Goal: Task Accomplishment & Management: Complete application form

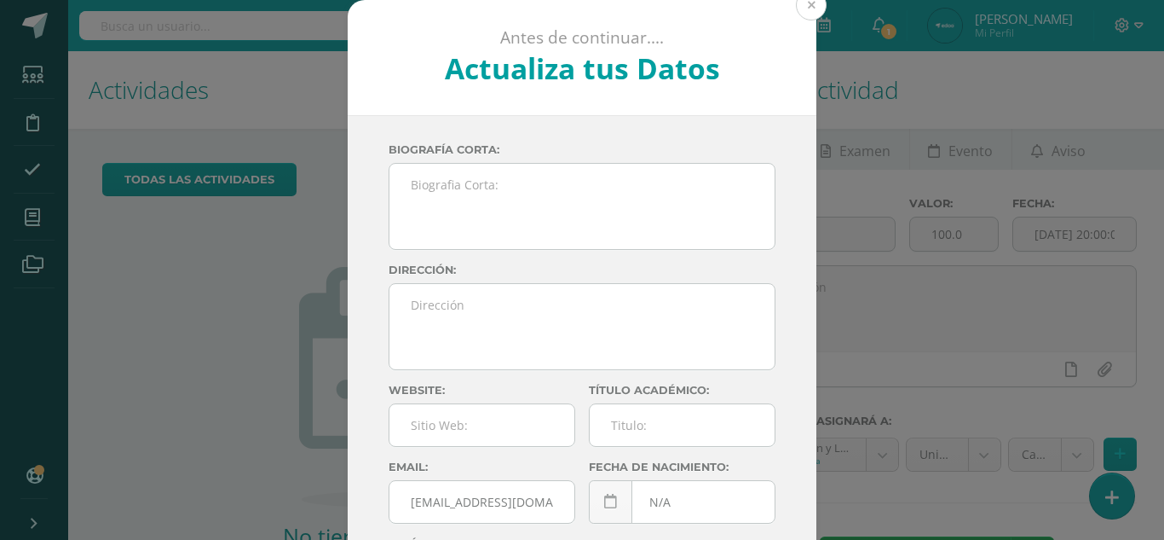
click at [802, 5] on button at bounding box center [811, 5] width 31 height 31
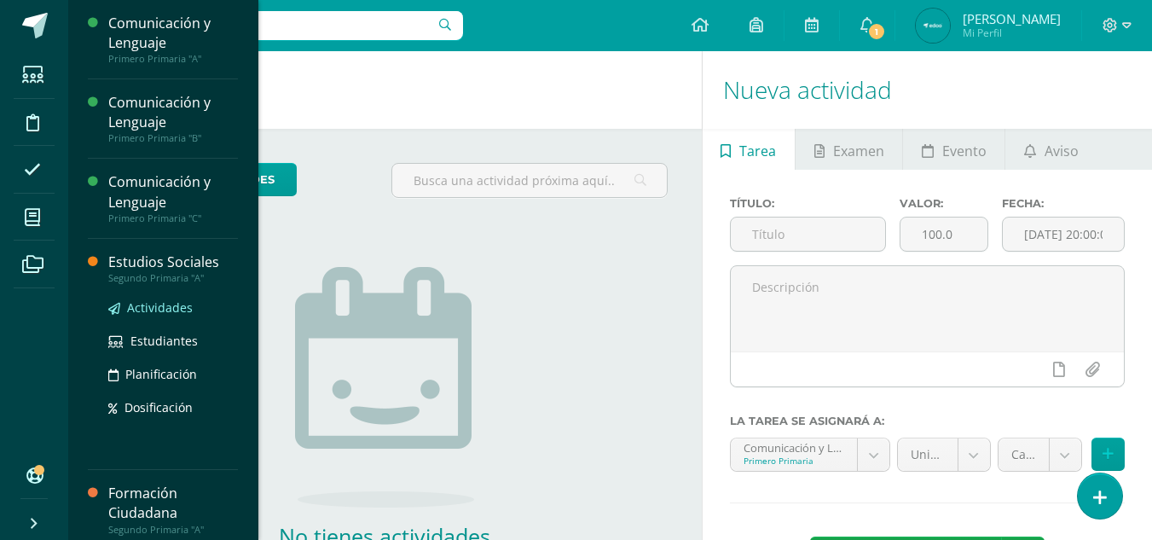
click at [130, 303] on span "Actividades" at bounding box center [160, 307] width 66 height 16
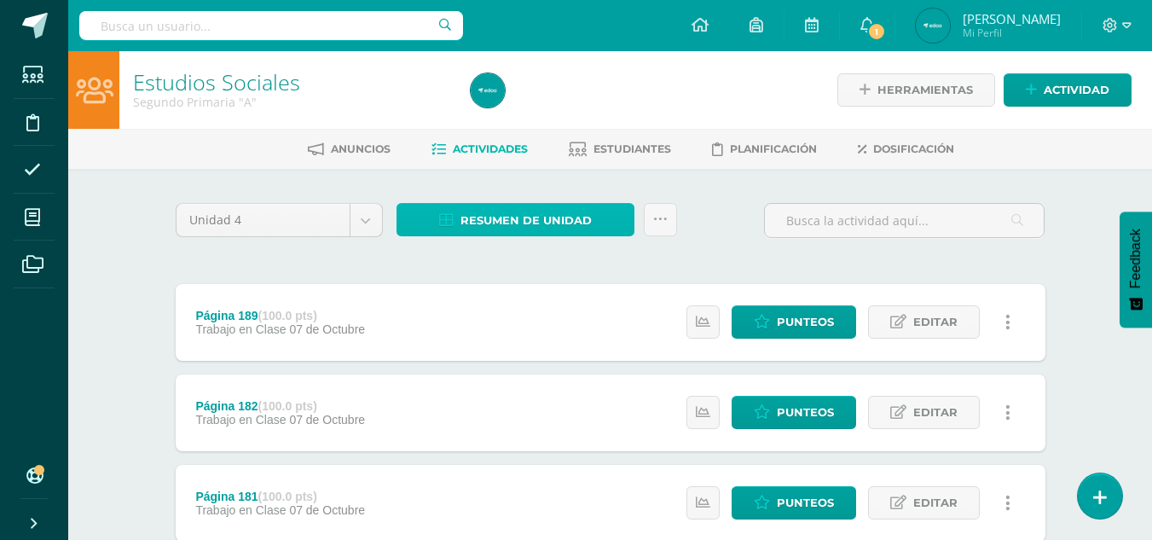
click at [585, 225] on span "Resumen de unidad" at bounding box center [525, 221] width 131 height 32
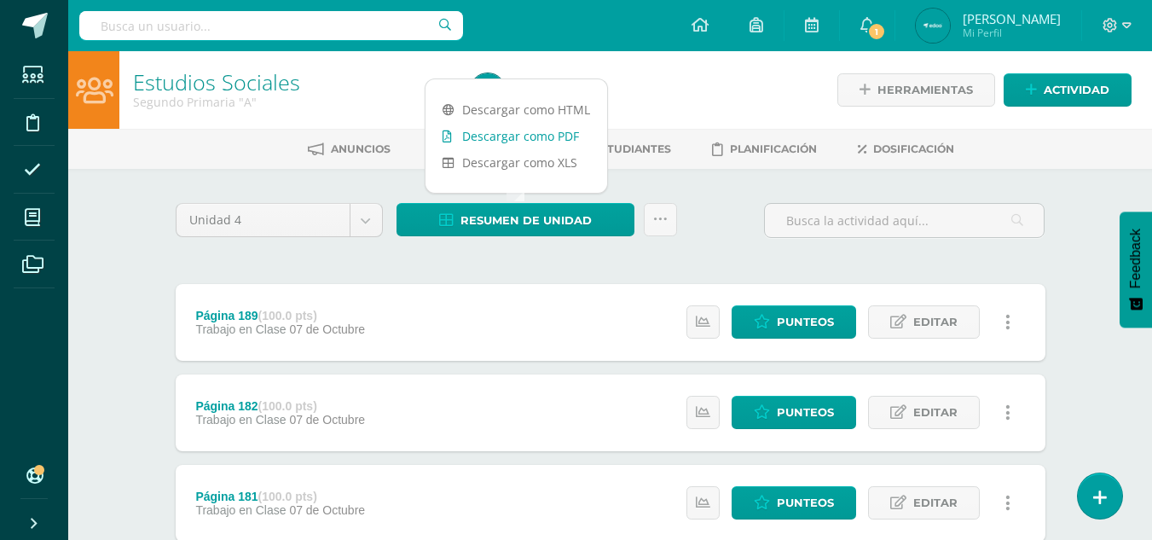
click at [546, 136] on link "Descargar como PDF" at bounding box center [516, 136] width 182 height 26
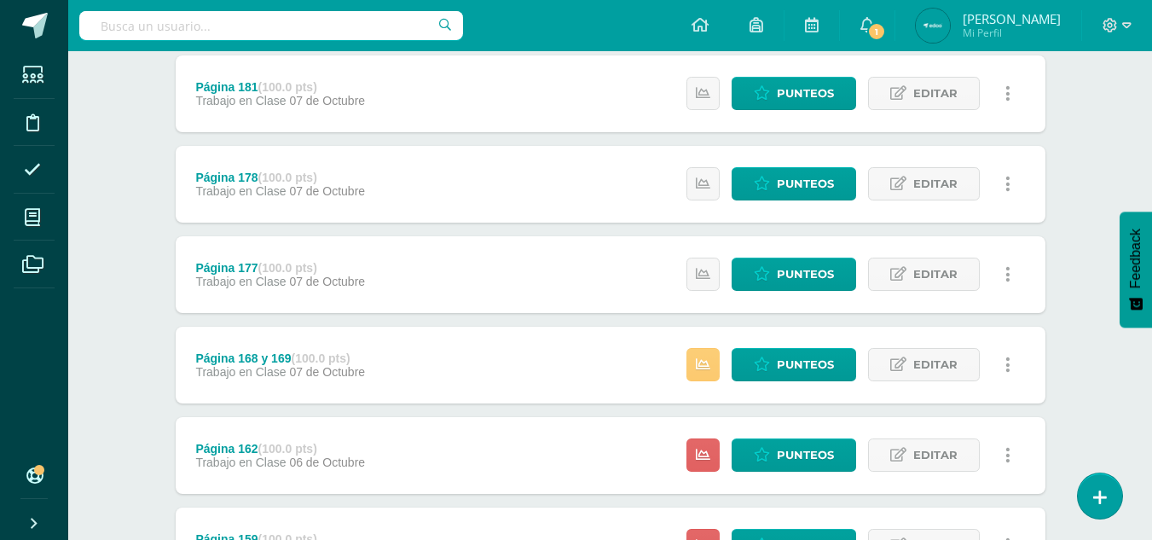
scroll to position [412, 0]
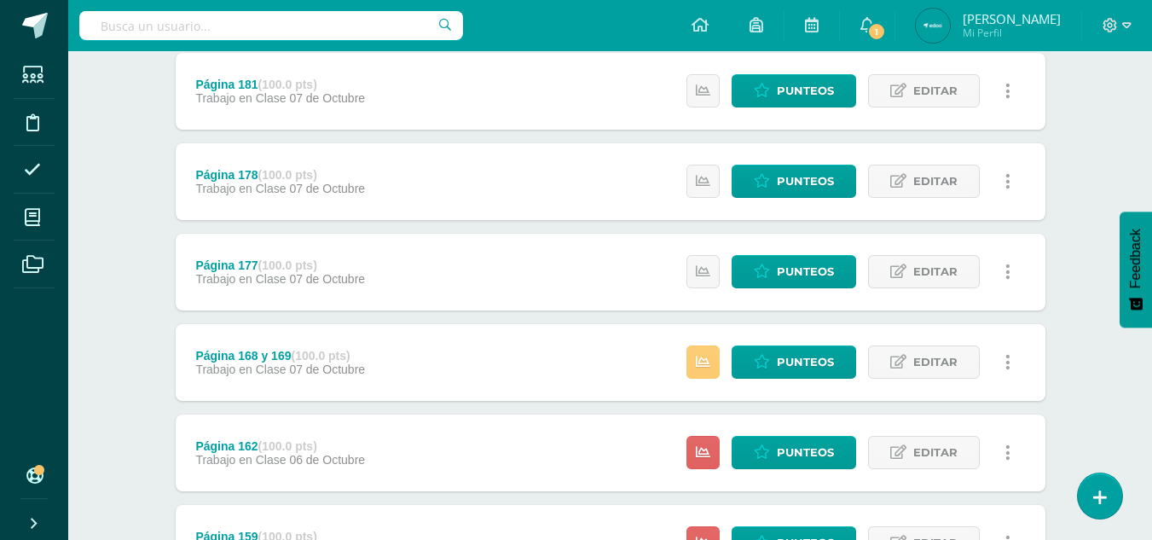
drag, startPoint x: 1104, startPoint y: 368, endPoint x: 1095, endPoint y: 390, distance: 23.0
click at [1095, 390] on div "Estudios Sociales Segundo Primaria "A" Herramientas Detalle de asistencias Acti…" at bounding box center [609, 254] width 1083 height 1230
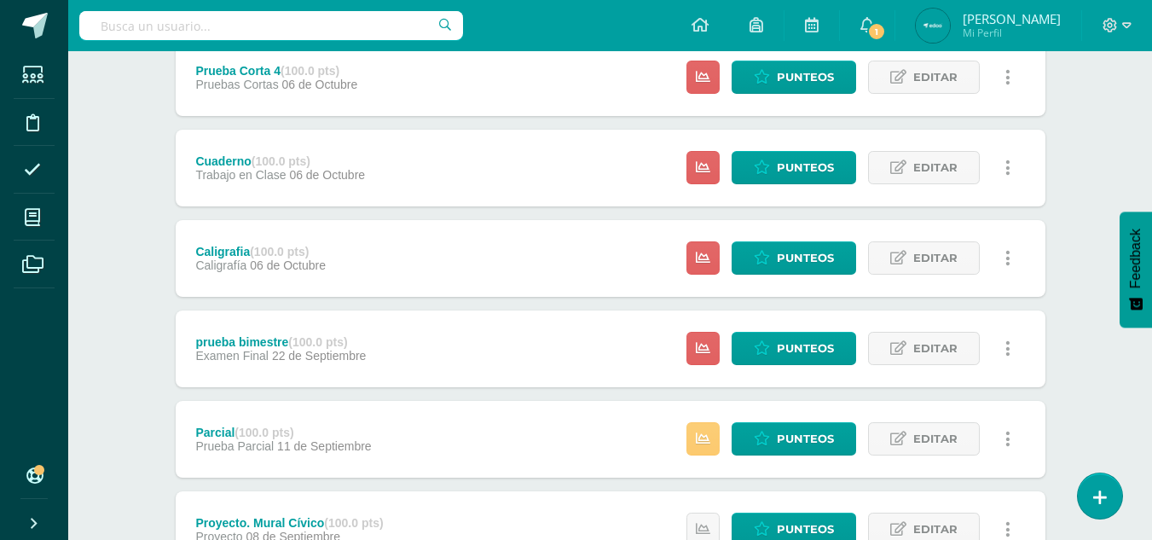
scroll to position [1068, 0]
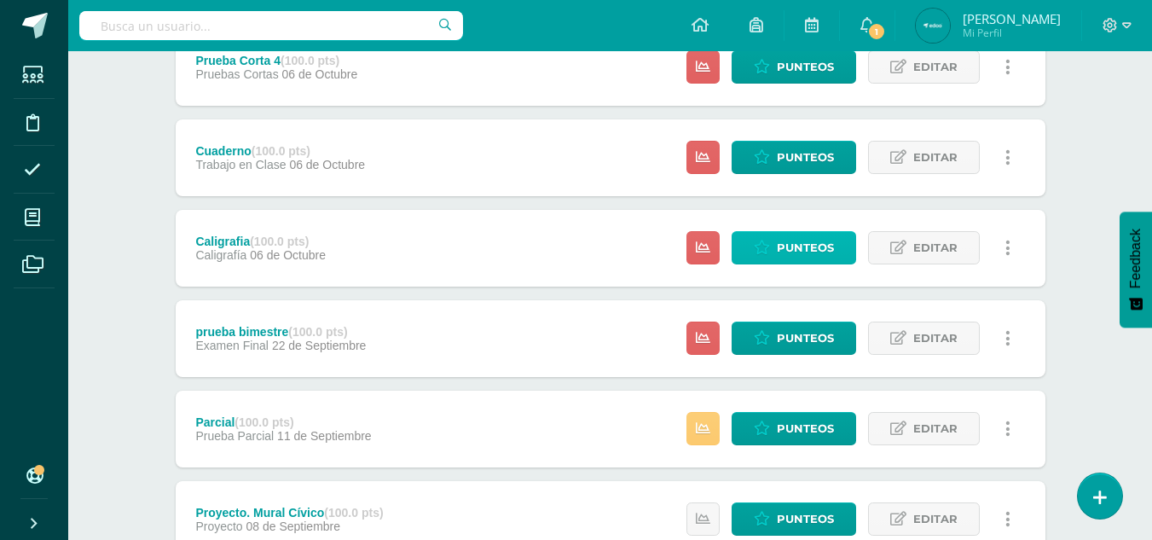
click at [757, 255] on icon at bounding box center [762, 247] width 16 height 14
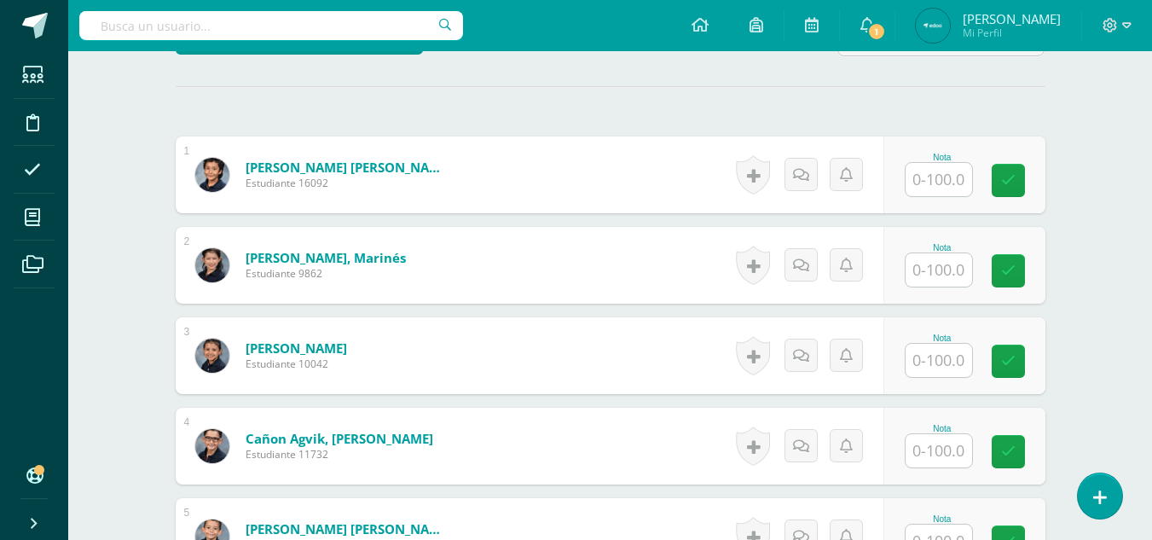
scroll to position [473, 0]
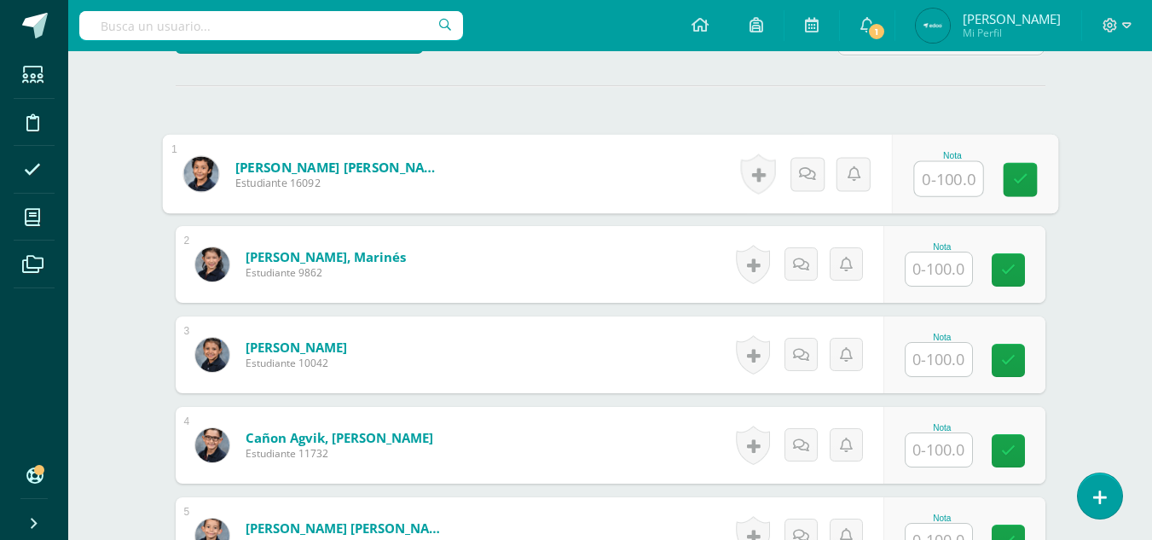
click at [943, 173] on input "text" at bounding box center [948, 179] width 68 height 34
type input "90"
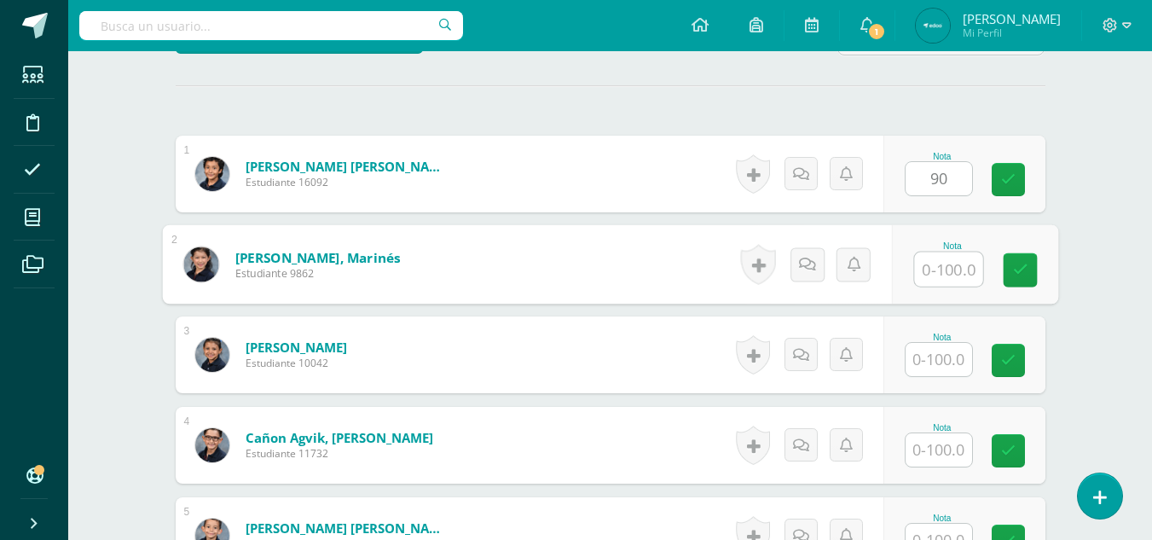
click at [951, 256] on input "text" at bounding box center [948, 269] width 68 height 34
type input "90"
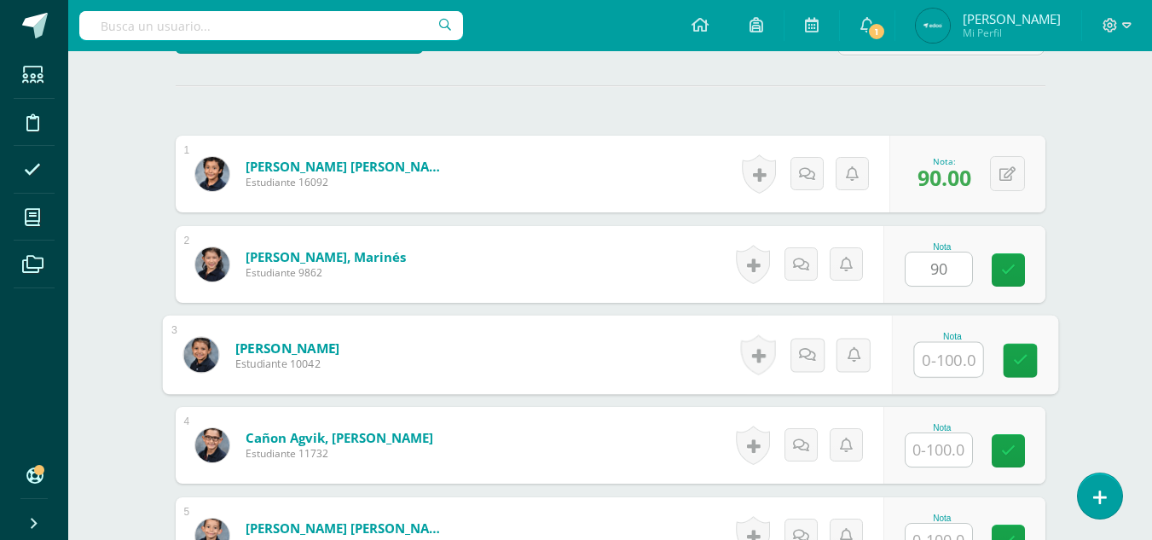
click at [925, 360] on input "text" at bounding box center [948, 360] width 68 height 34
type input "95"
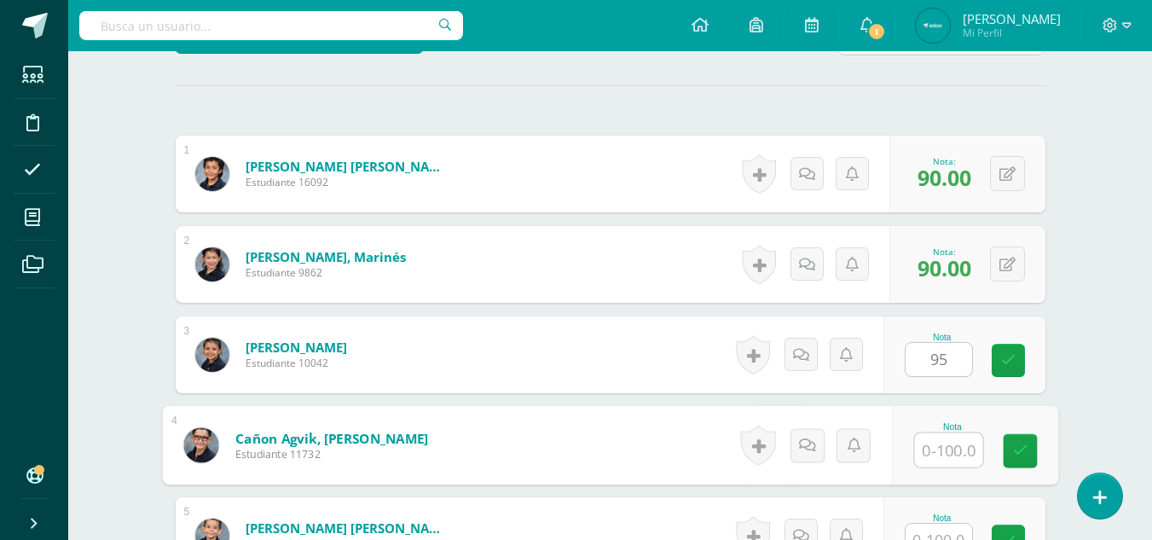
click at [930, 461] on input "text" at bounding box center [948, 450] width 68 height 34
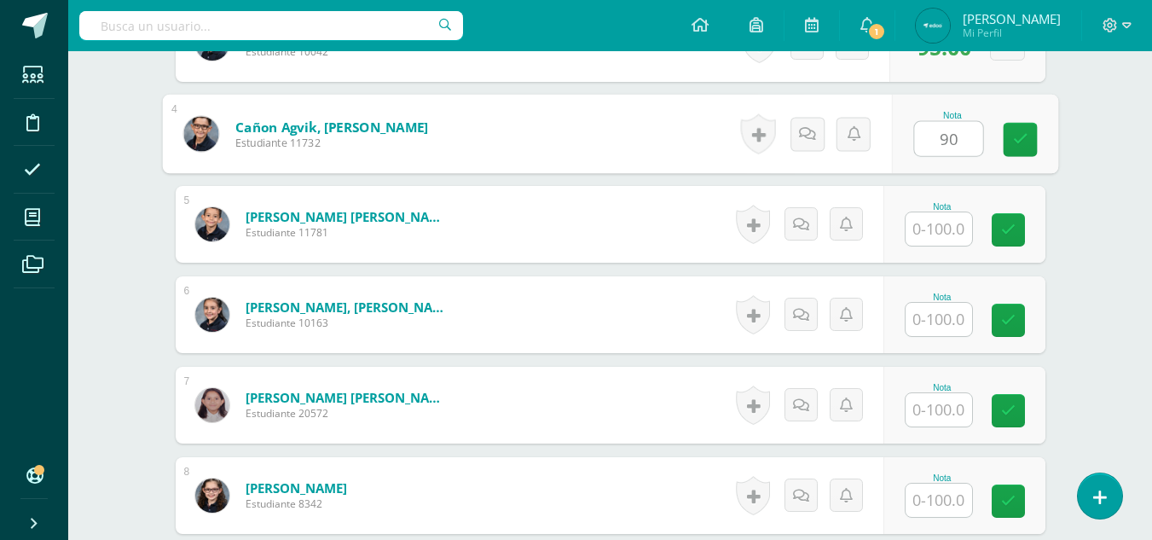
scroll to position [792, 0]
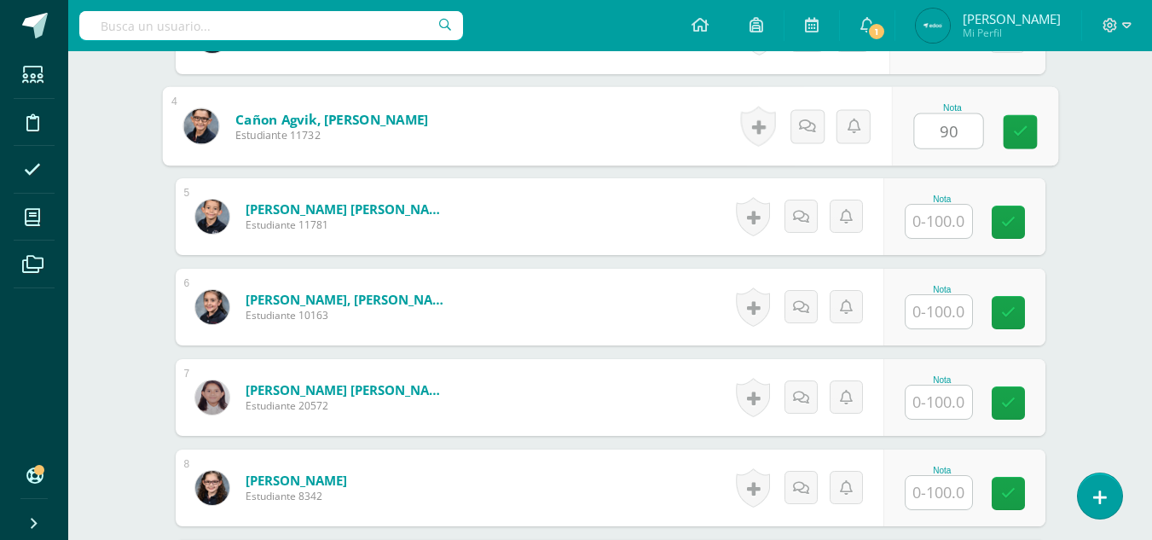
type input "9"
type input "70"
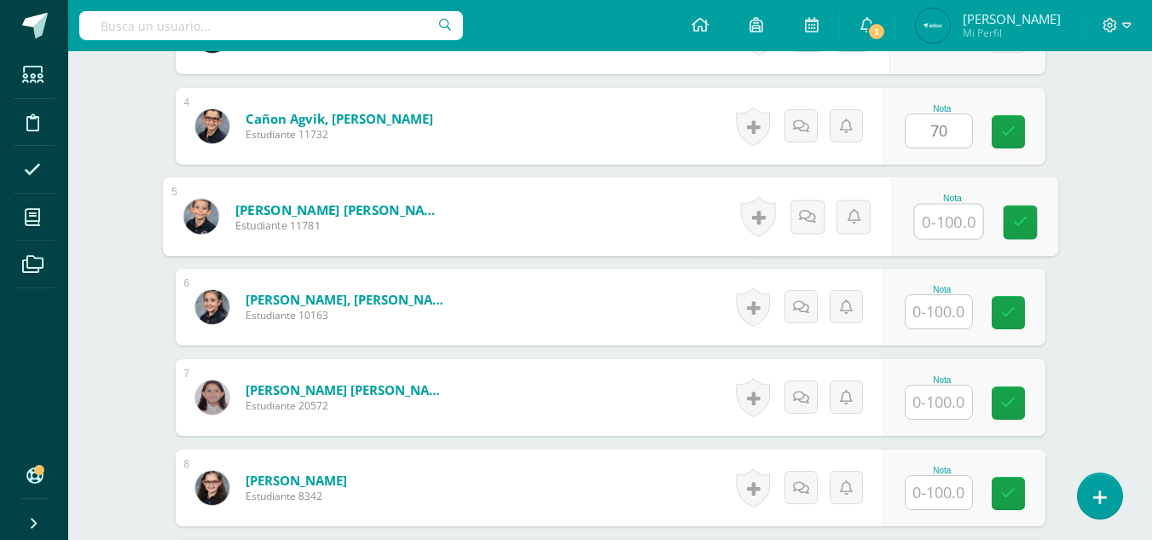
click at [944, 209] on input "text" at bounding box center [948, 222] width 68 height 34
type input "80"
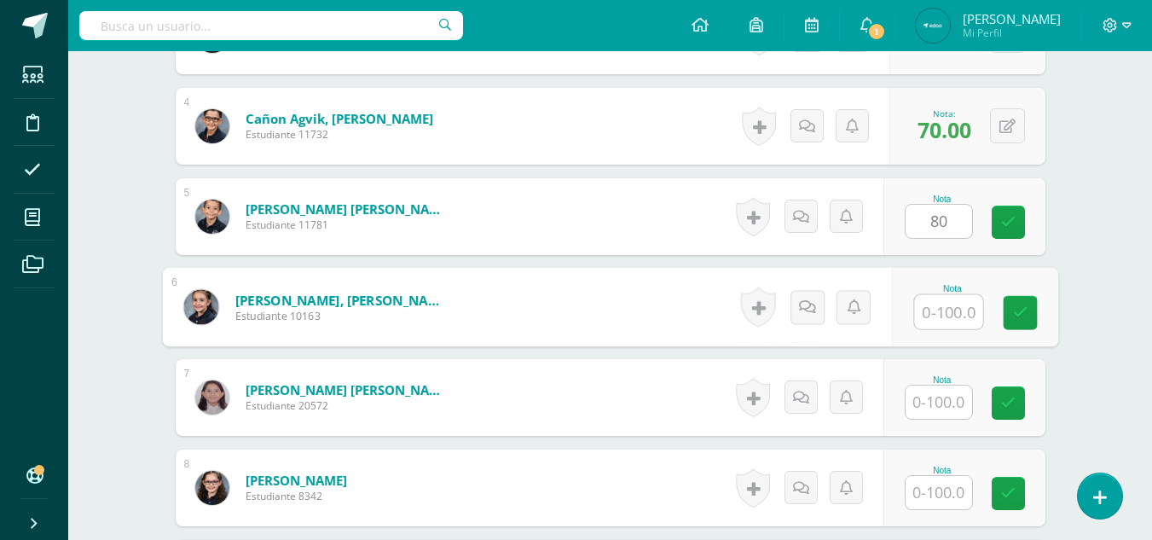
click at [949, 314] on input "text" at bounding box center [948, 312] width 68 height 34
type input "1"
type input "80"
click at [933, 395] on input "text" at bounding box center [938, 401] width 66 height 33
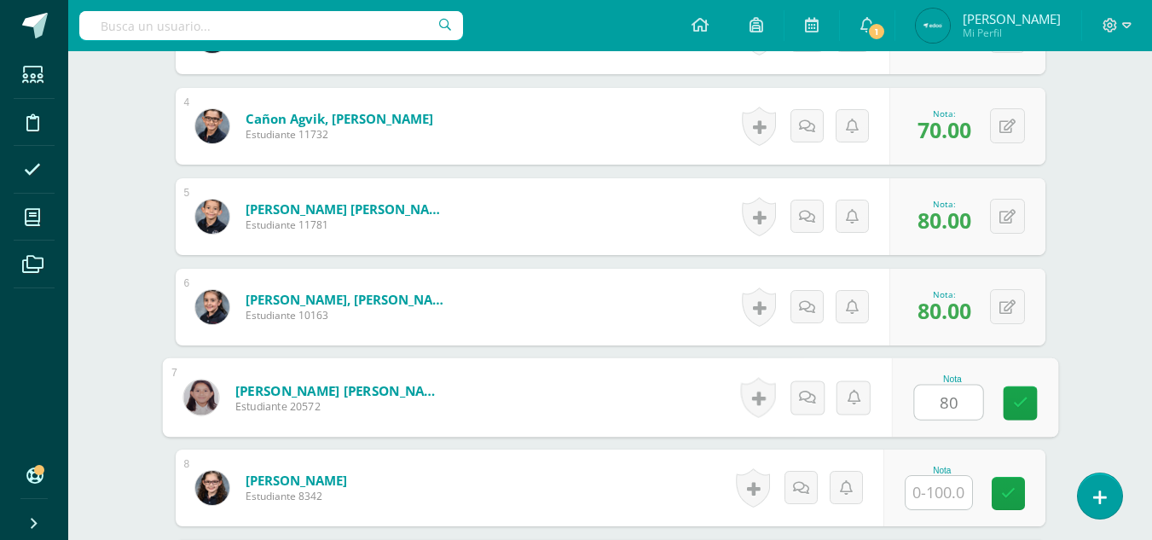
type input "80"
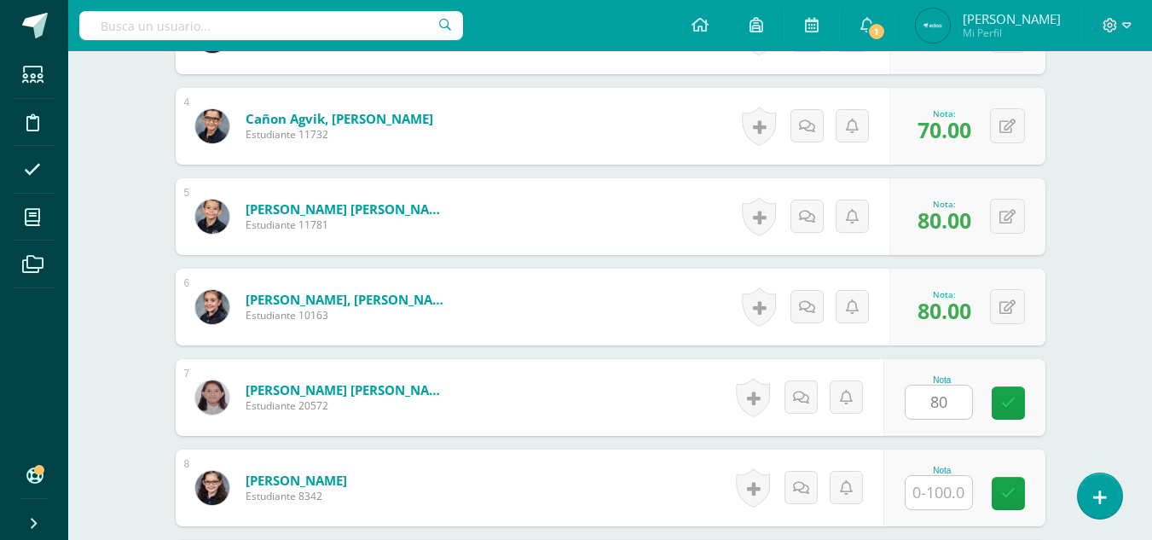
click at [1093, 353] on div "Estudios Sociales Segundo Primaria "A" Herramientas Detalle de asistencias Acti…" at bounding box center [609, 396] width 1083 height 2275
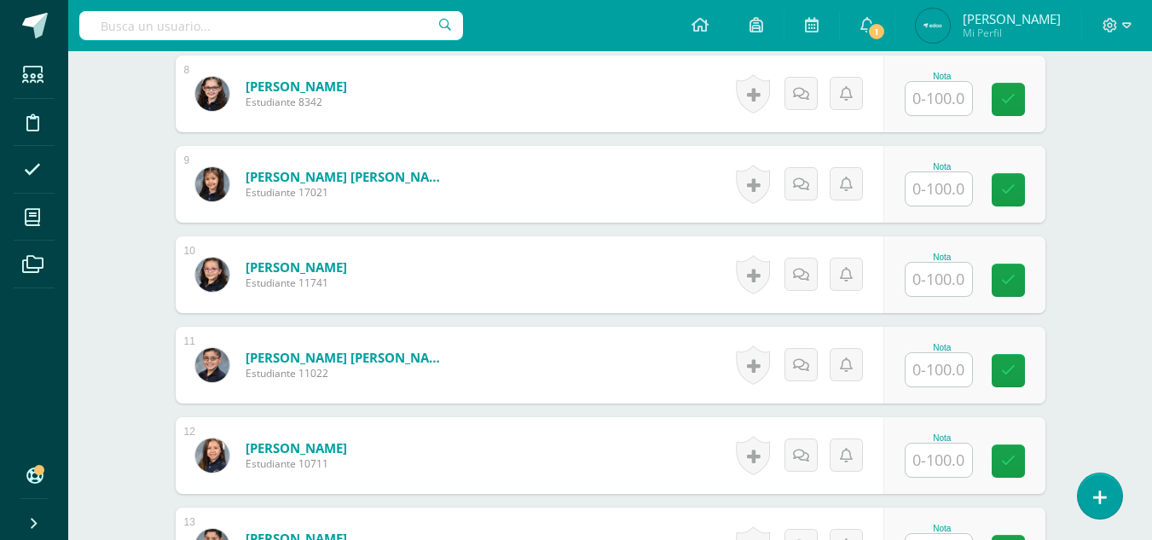
scroll to position [1190, 0]
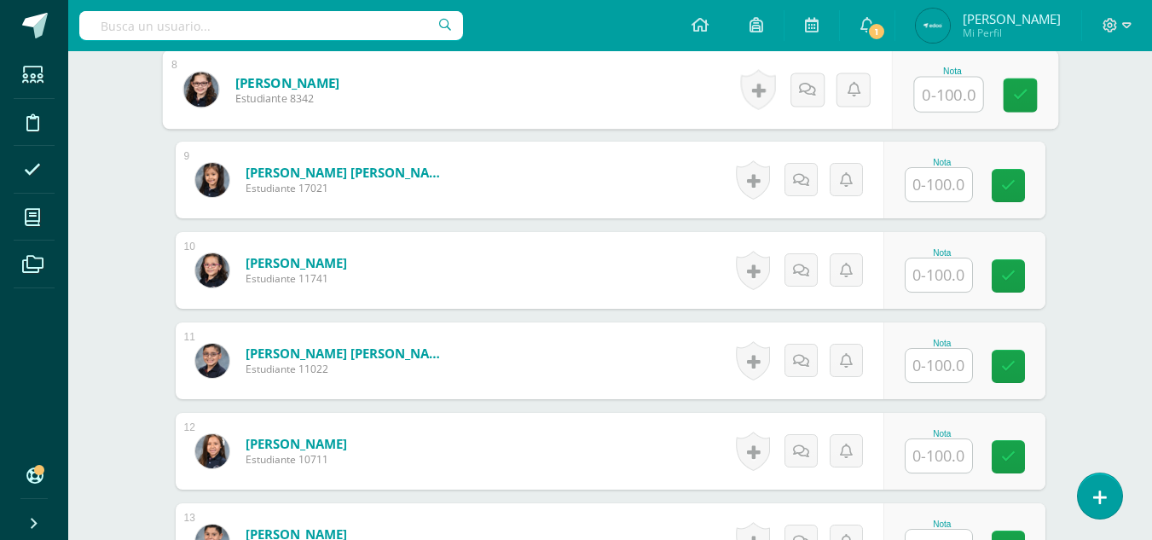
click at [939, 88] on input "text" at bounding box center [948, 95] width 68 height 34
type input "70"
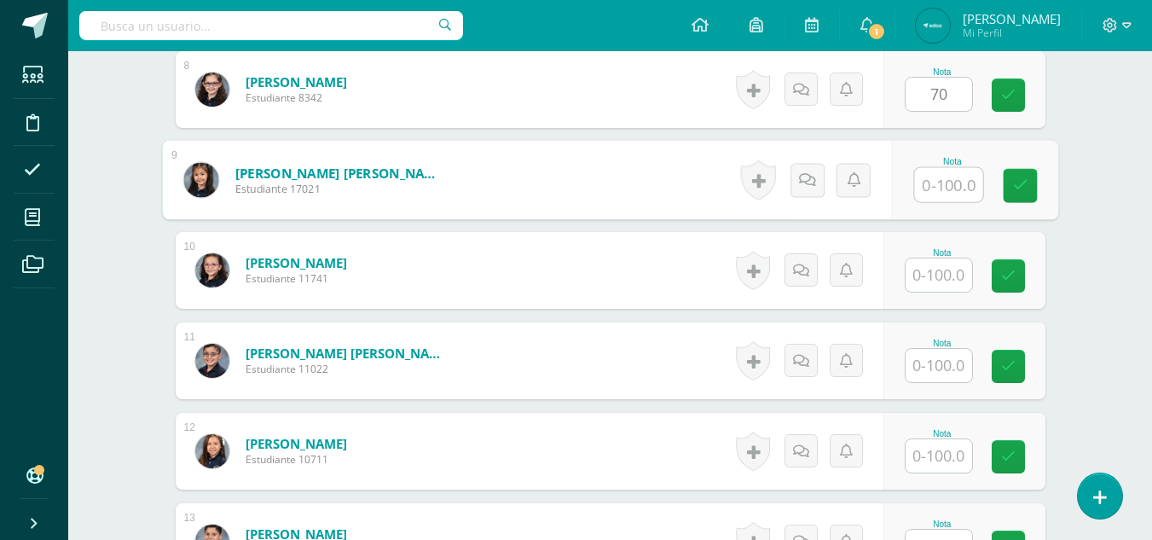
click at [945, 187] on input "text" at bounding box center [948, 185] width 68 height 34
type input "80"
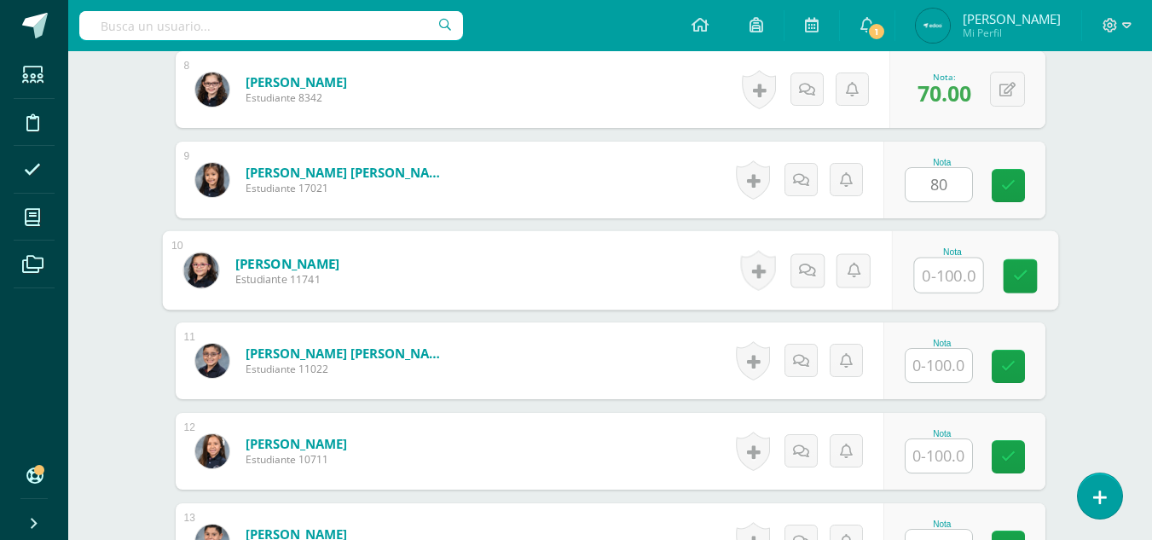
click at [948, 276] on input "text" at bounding box center [948, 275] width 68 height 34
type input "80"
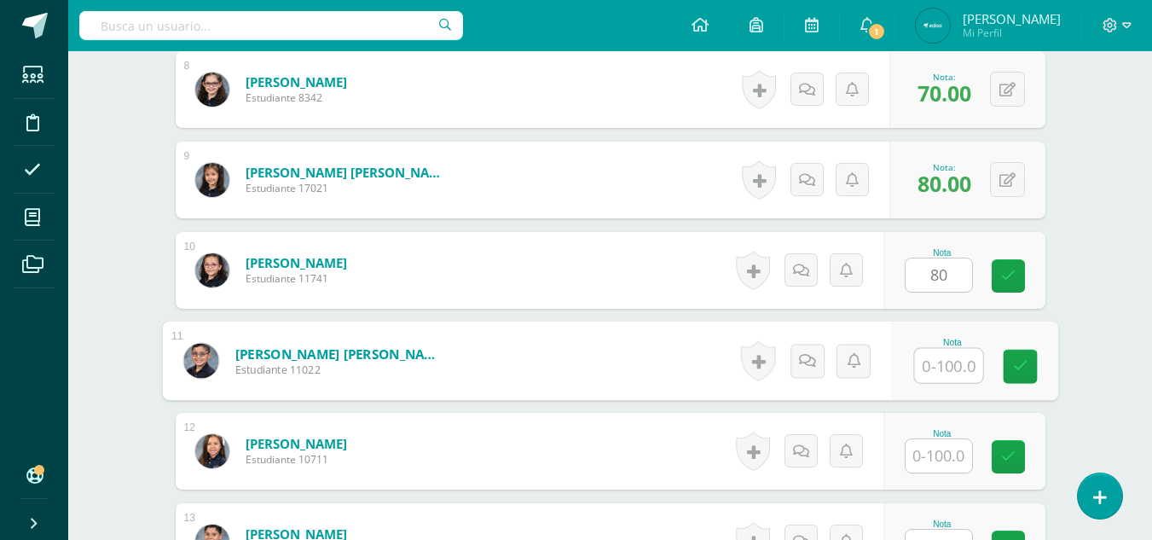
click at [948, 358] on input "text" at bounding box center [948, 366] width 68 height 34
type input "80"
click at [943, 457] on input "text" at bounding box center [938, 455] width 66 height 33
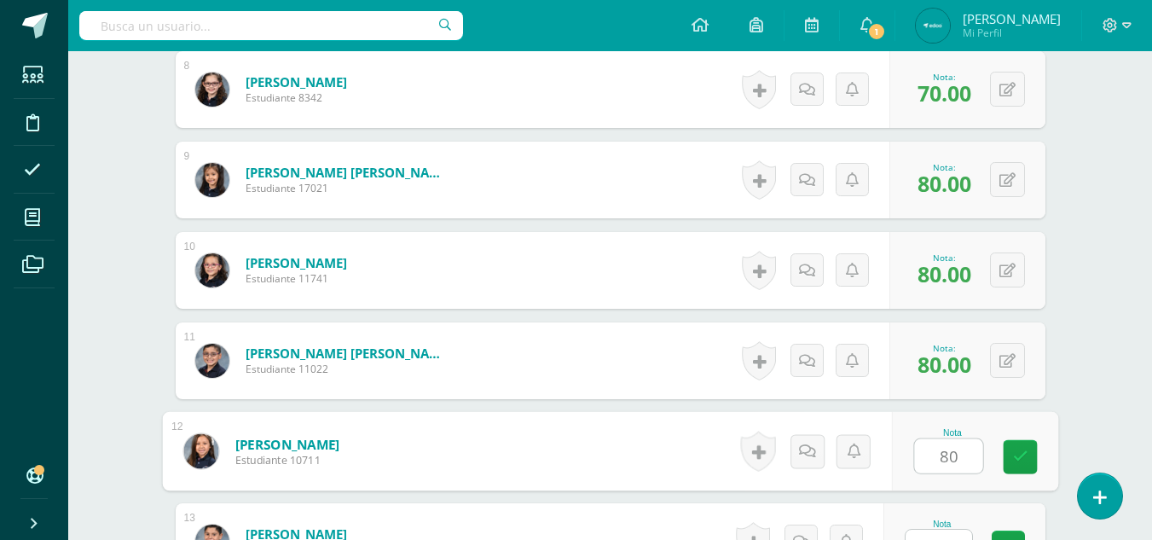
type input "80"
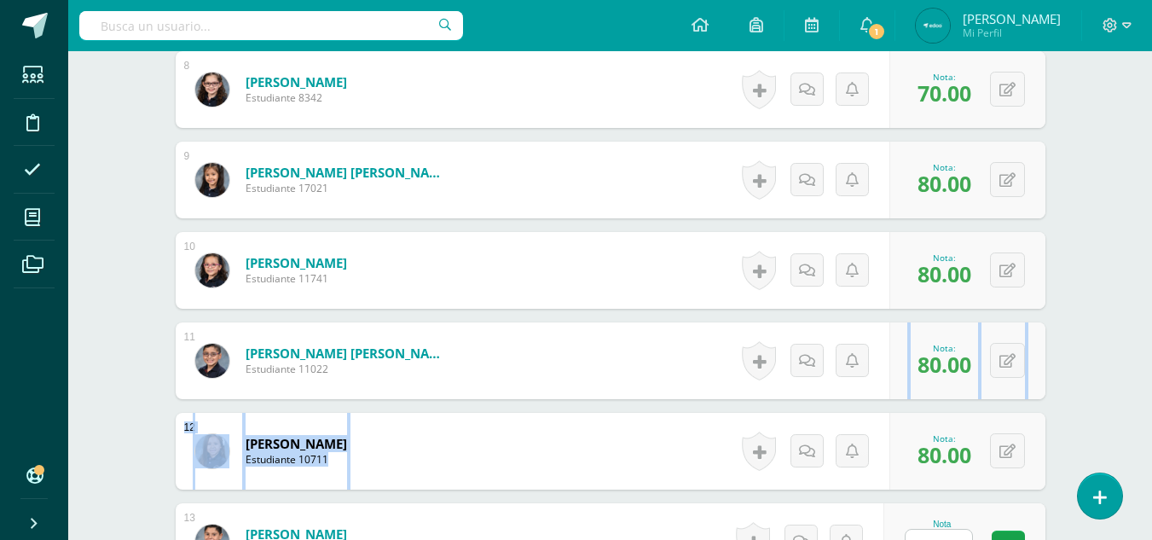
drag, startPoint x: 1133, startPoint y: 357, endPoint x: 1152, endPoint y: 384, distance: 33.1
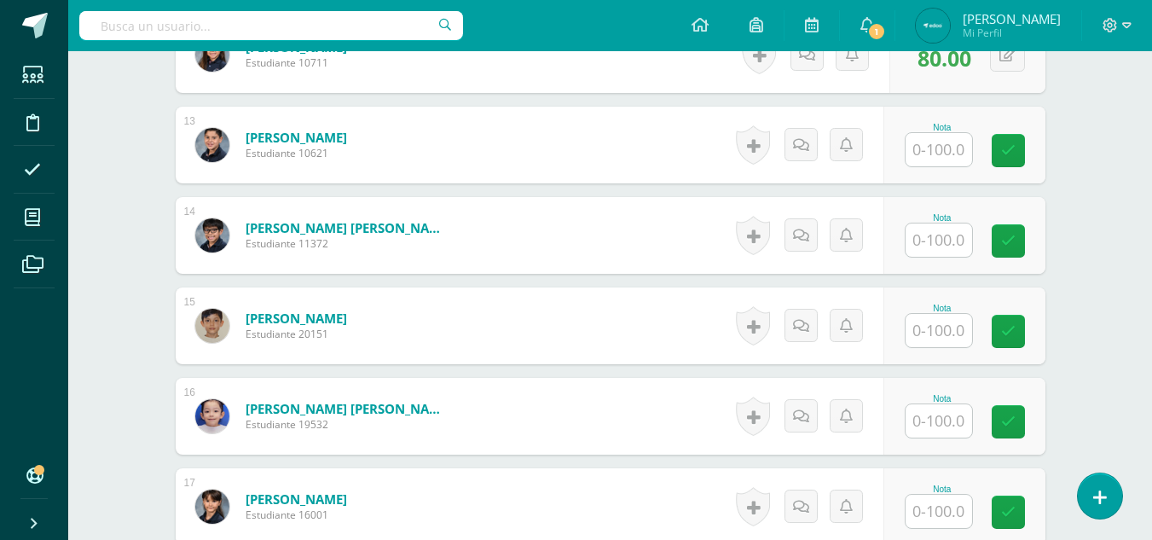
scroll to position [1641, 0]
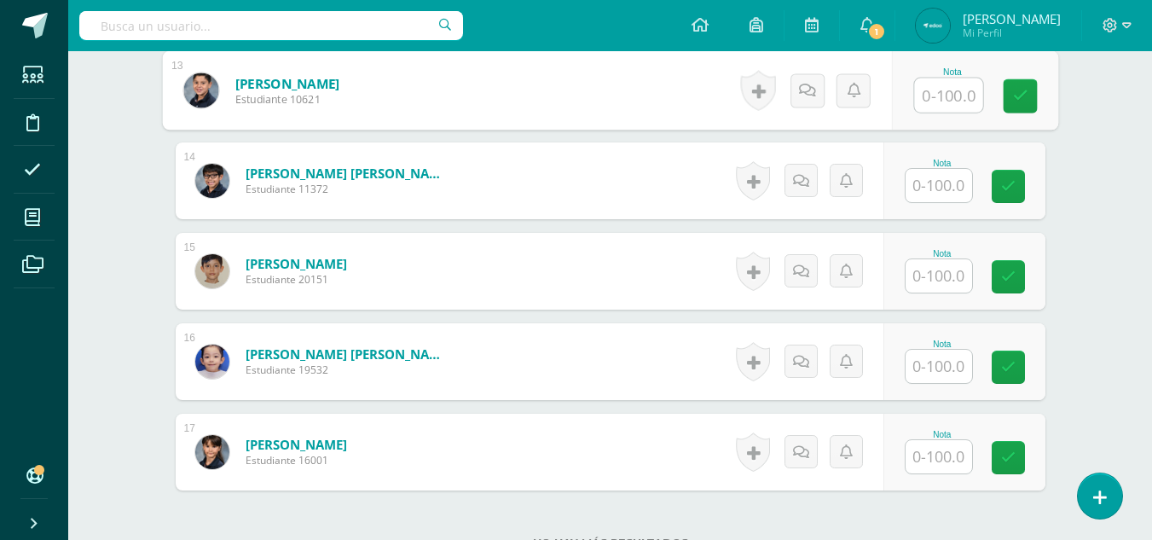
click at [960, 102] on input "text" at bounding box center [948, 95] width 68 height 34
type input "70"
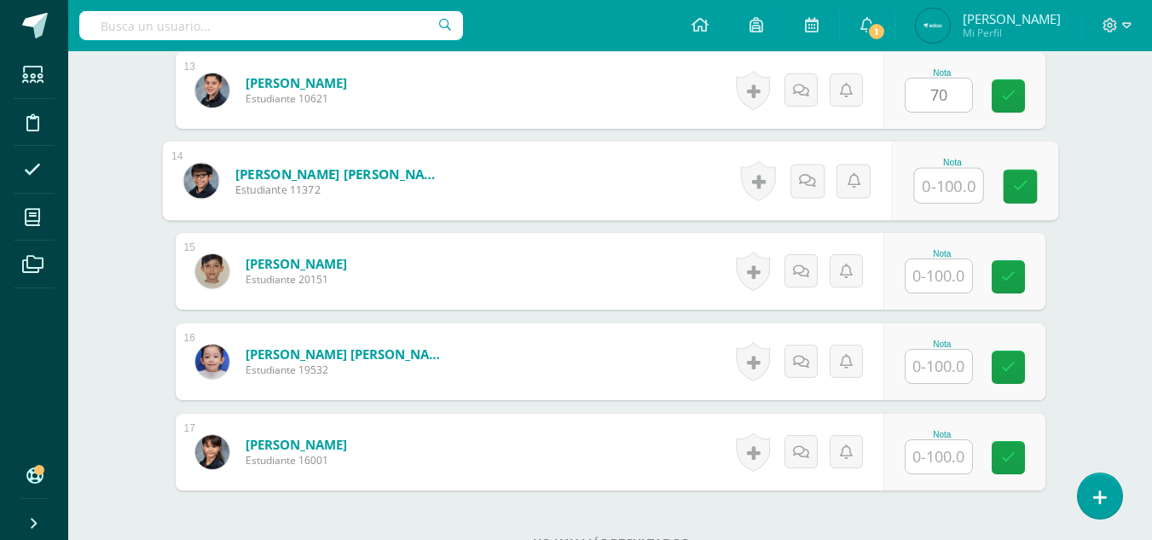
click at [934, 172] on input "text" at bounding box center [948, 186] width 68 height 34
type input "0"
type input "80"
click at [943, 272] on input "text" at bounding box center [938, 275] width 66 height 33
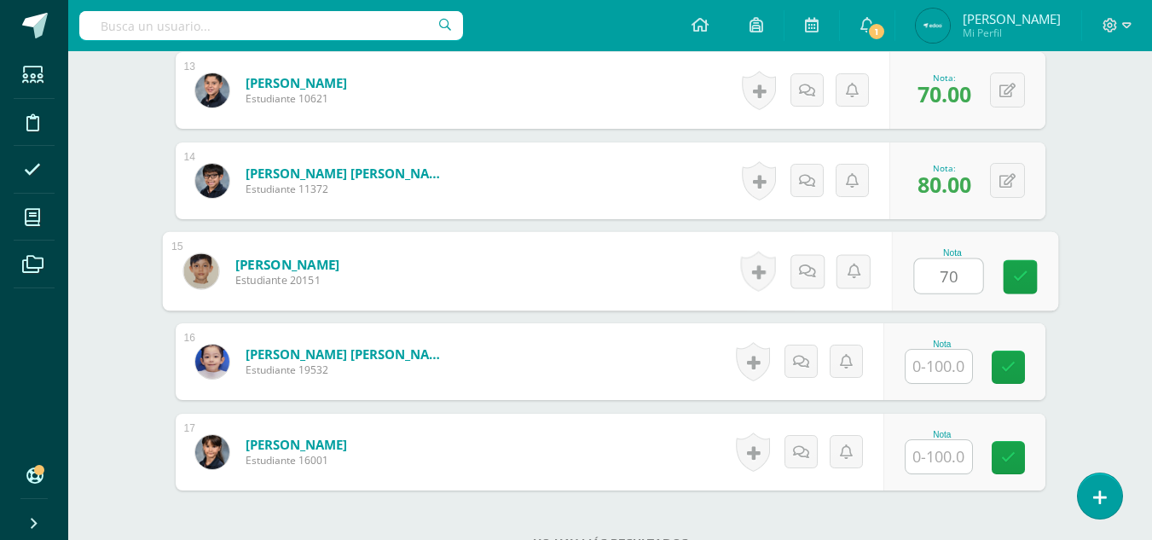
type input "70"
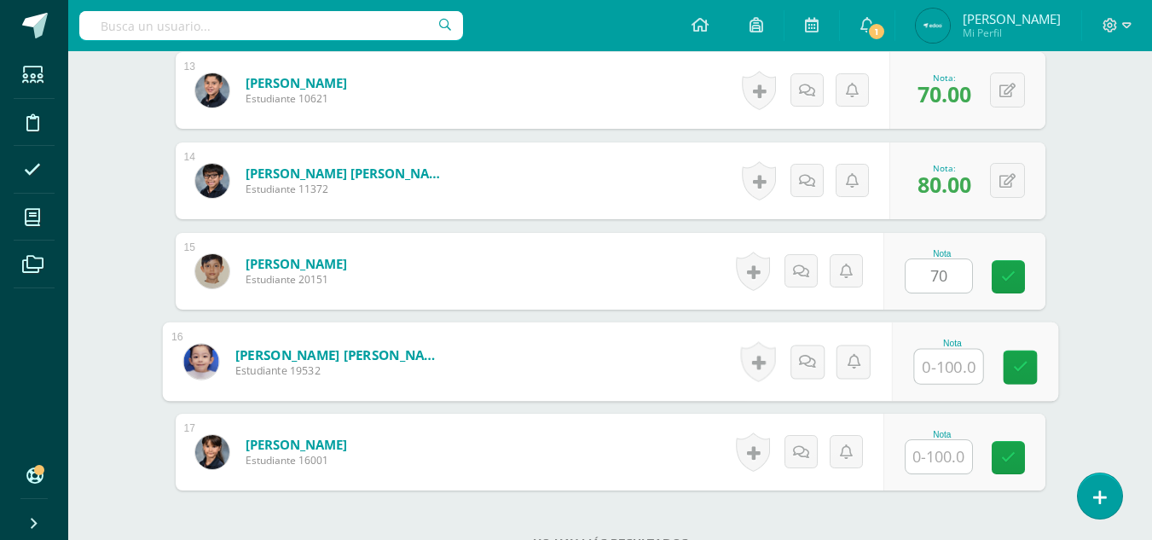
click at [937, 363] on input "text" at bounding box center [948, 367] width 68 height 34
type input "78"
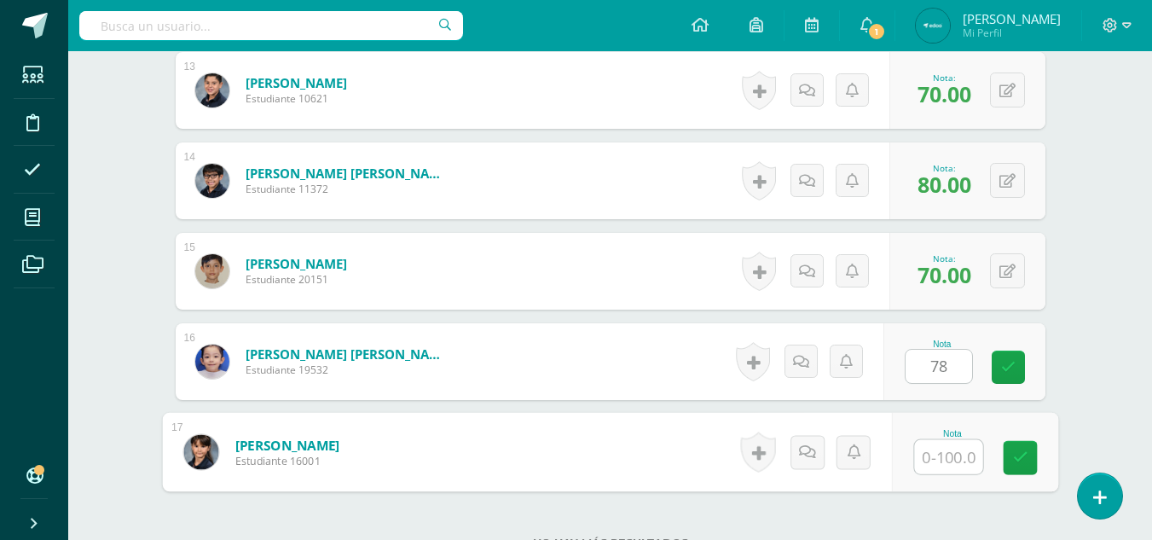
click at [950, 456] on input "text" at bounding box center [948, 457] width 68 height 34
type input "80"
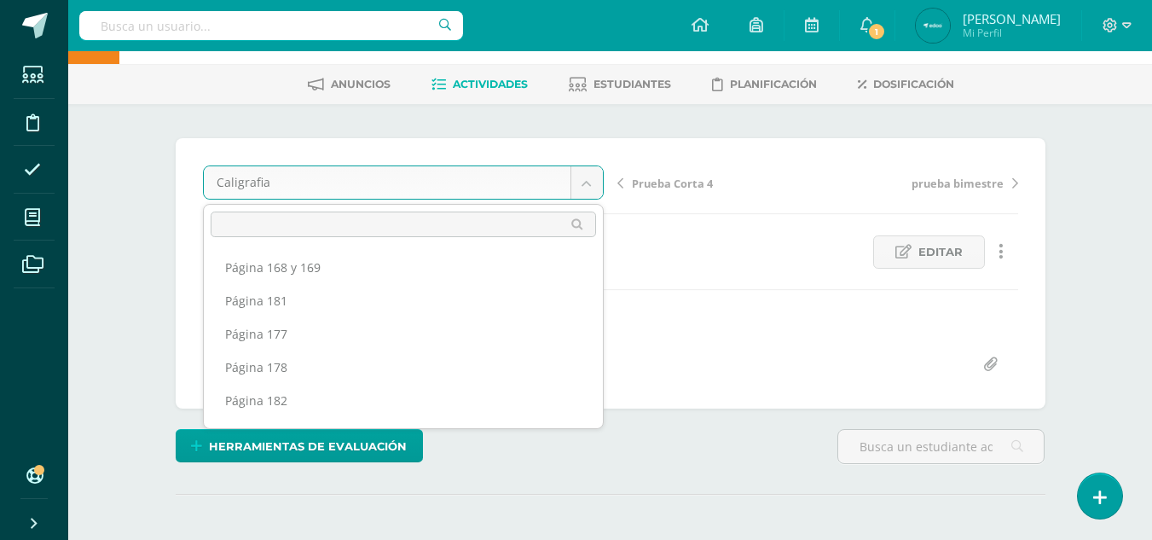
scroll to position [222, 0]
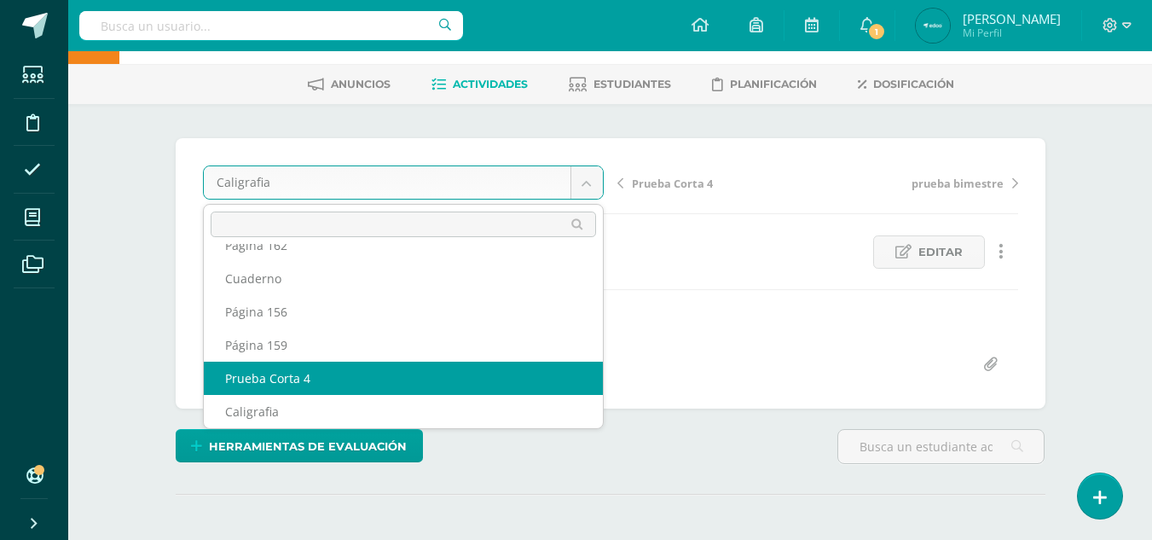
select select "/dashboard/teacher/grade-activity/237621/"
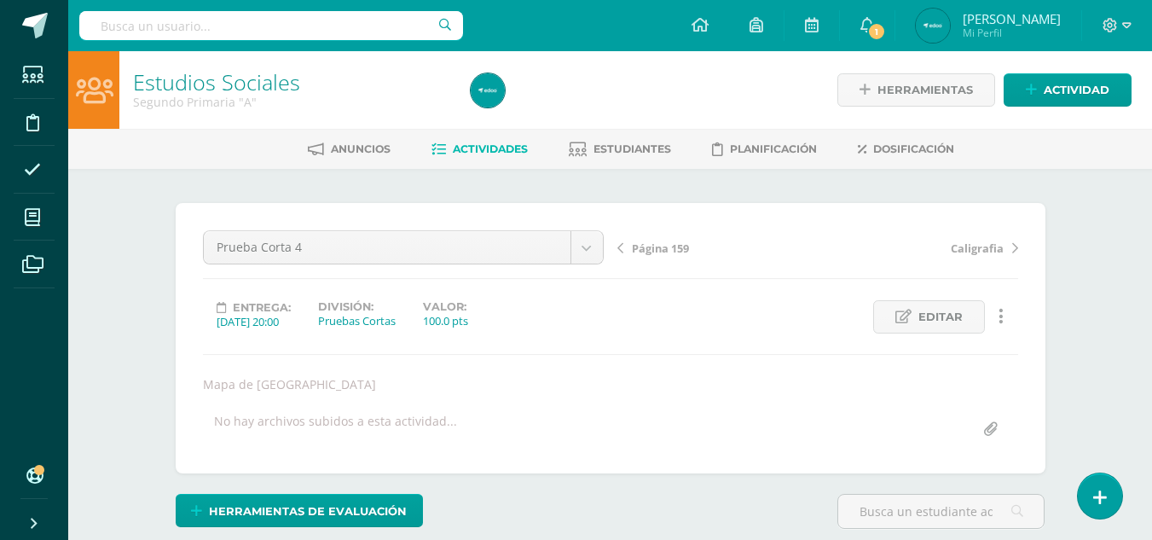
scroll to position [1, 0]
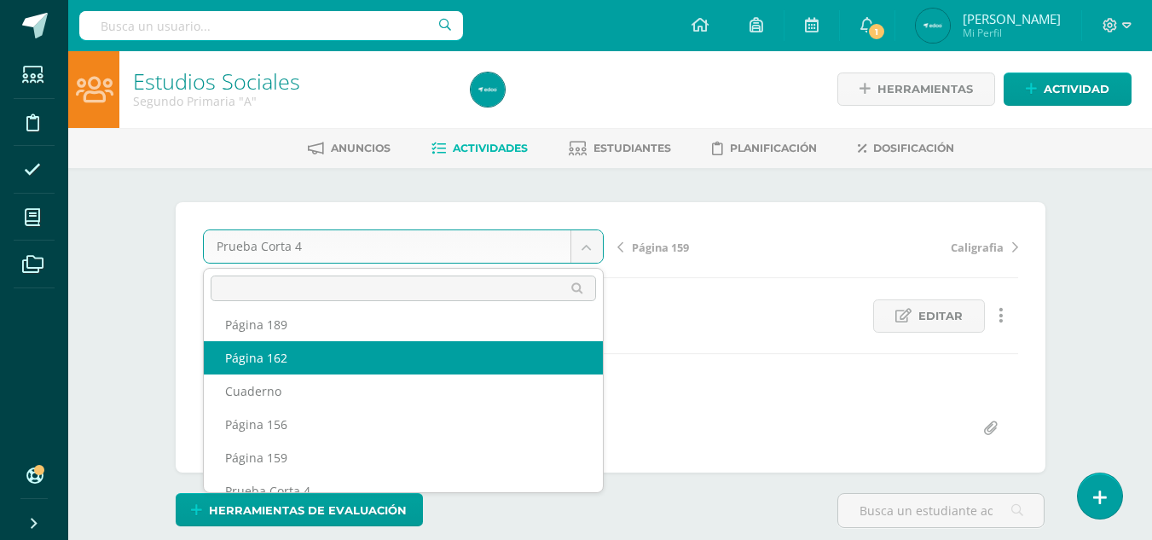
select select "/dashboard/teacher/grade-activity/237712/"
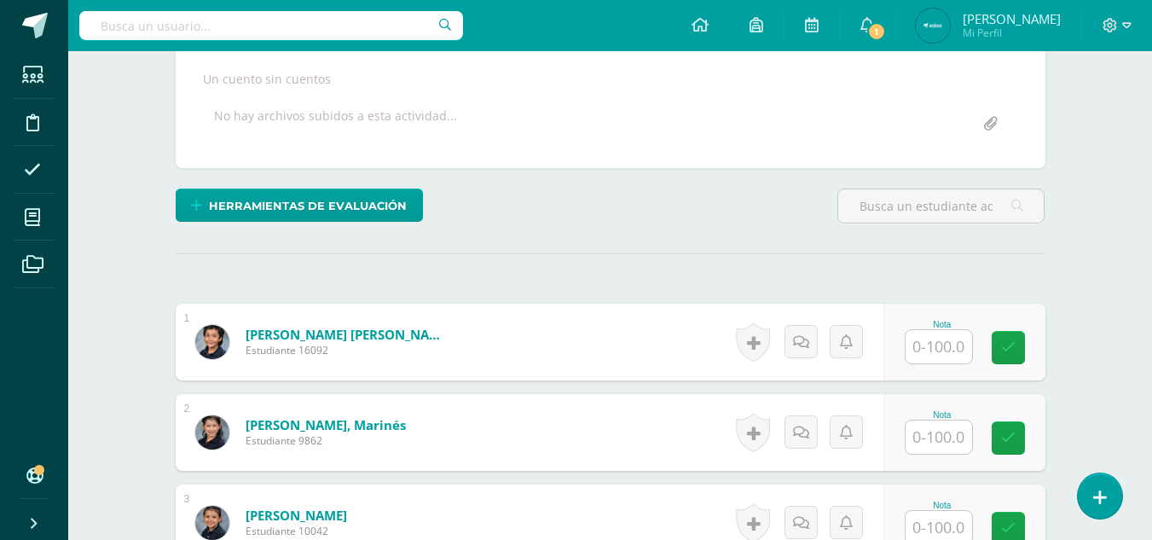
scroll to position [496, 0]
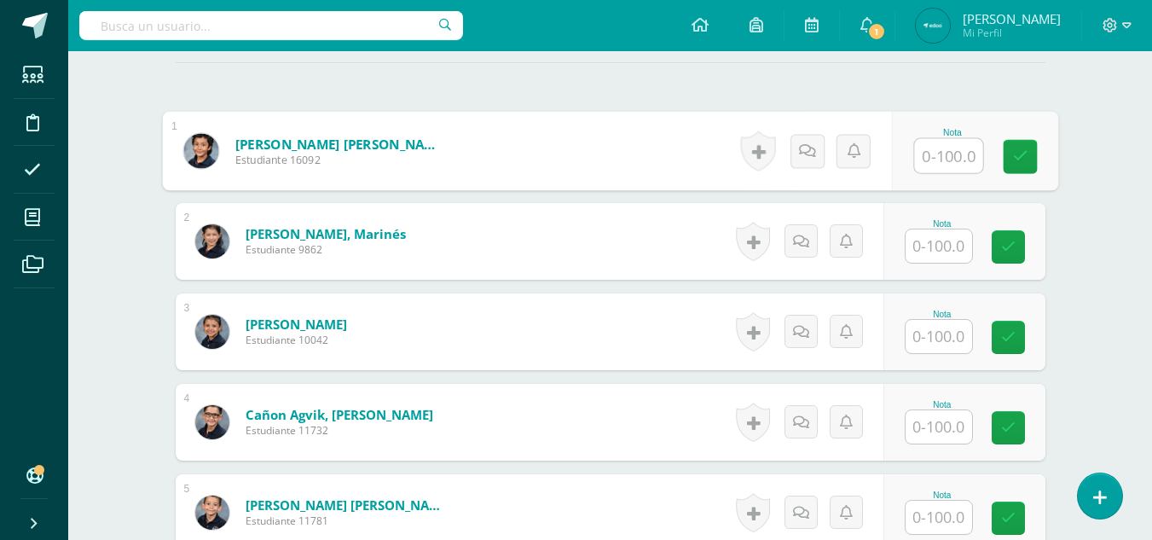
click at [957, 152] on input "text" at bounding box center [948, 156] width 68 height 34
type input "100"
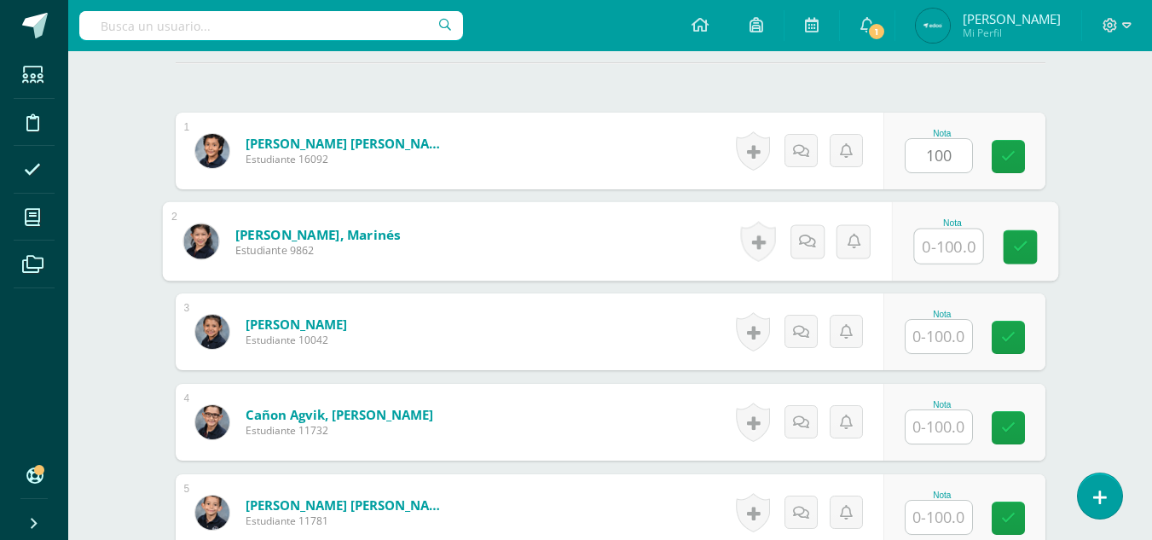
click at [954, 251] on input "text" at bounding box center [948, 246] width 68 height 34
type input "100"
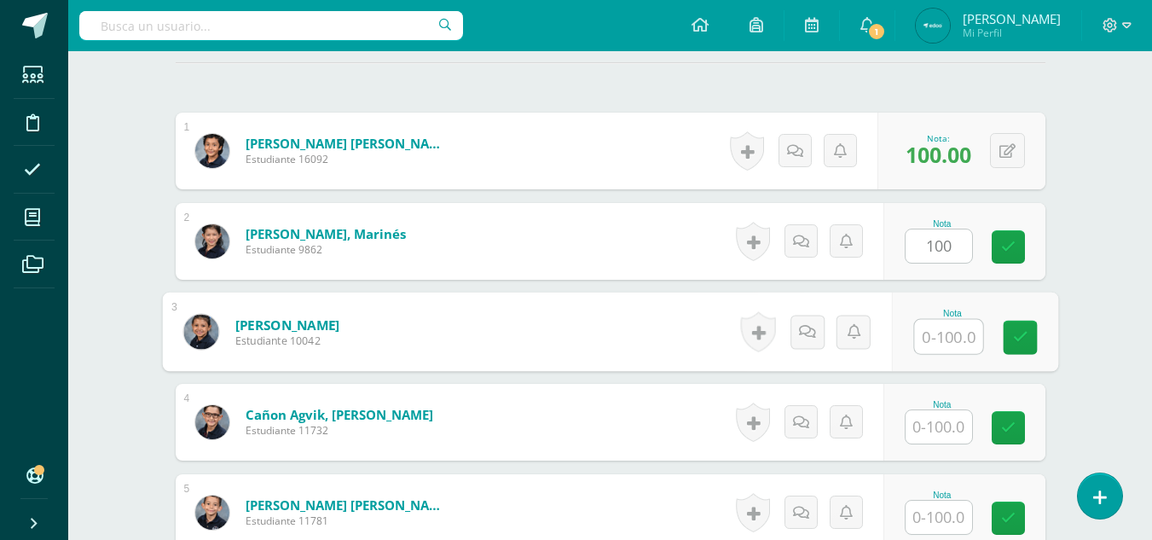
click at [940, 343] on input "text" at bounding box center [948, 337] width 68 height 34
type input "90"
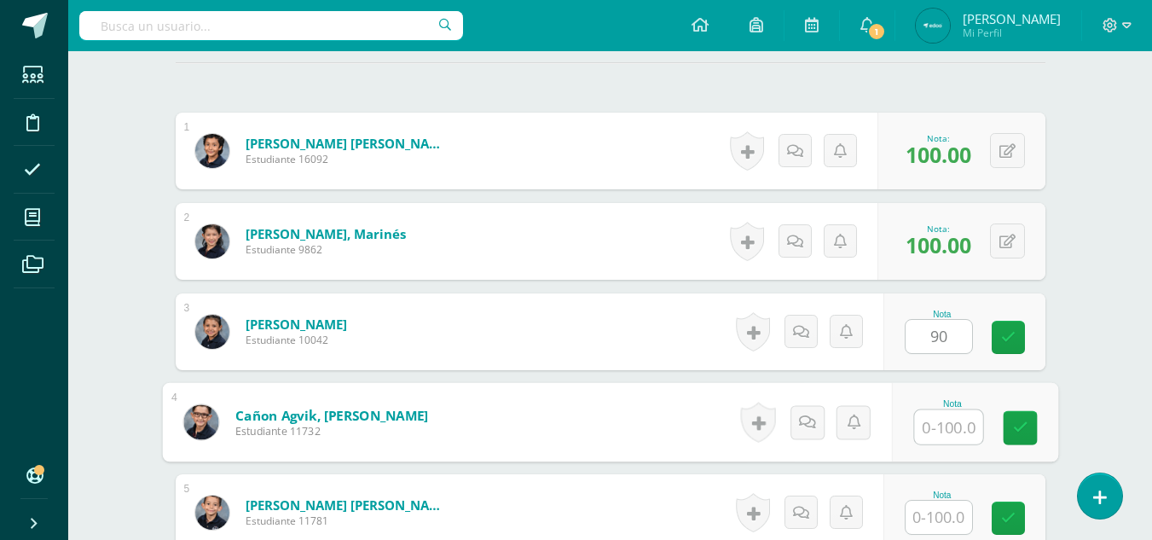
click at [945, 430] on input "text" at bounding box center [948, 427] width 68 height 34
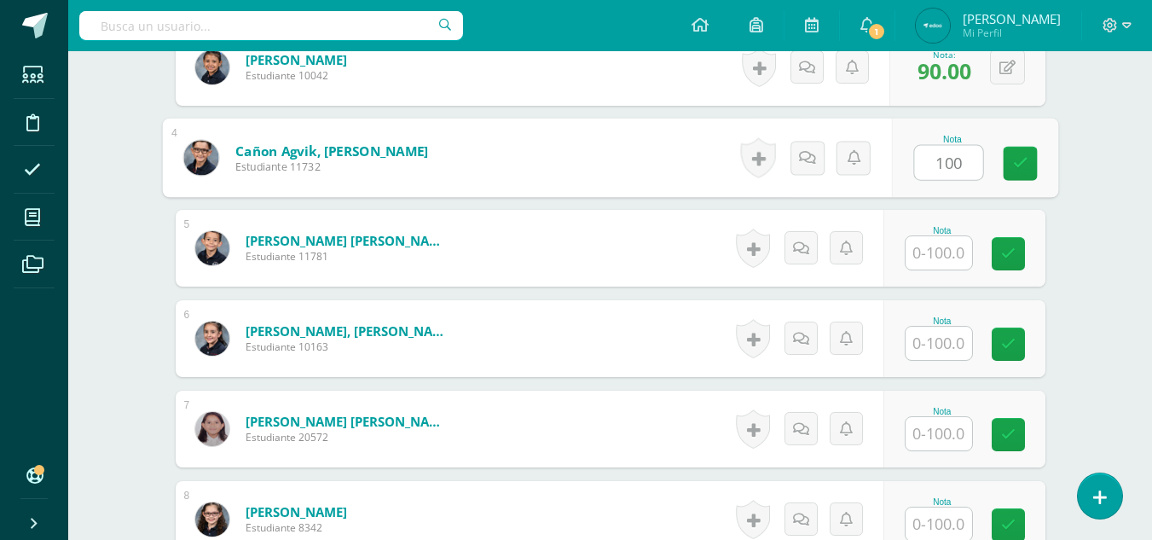
type input "100"
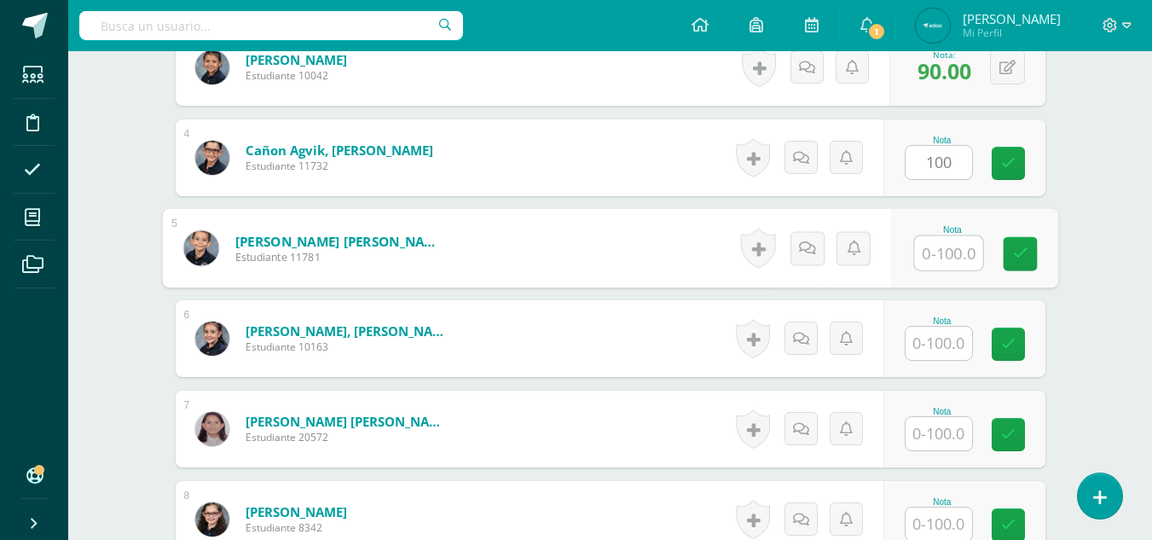
click at [936, 251] on input "text" at bounding box center [948, 253] width 68 height 34
type input "100"
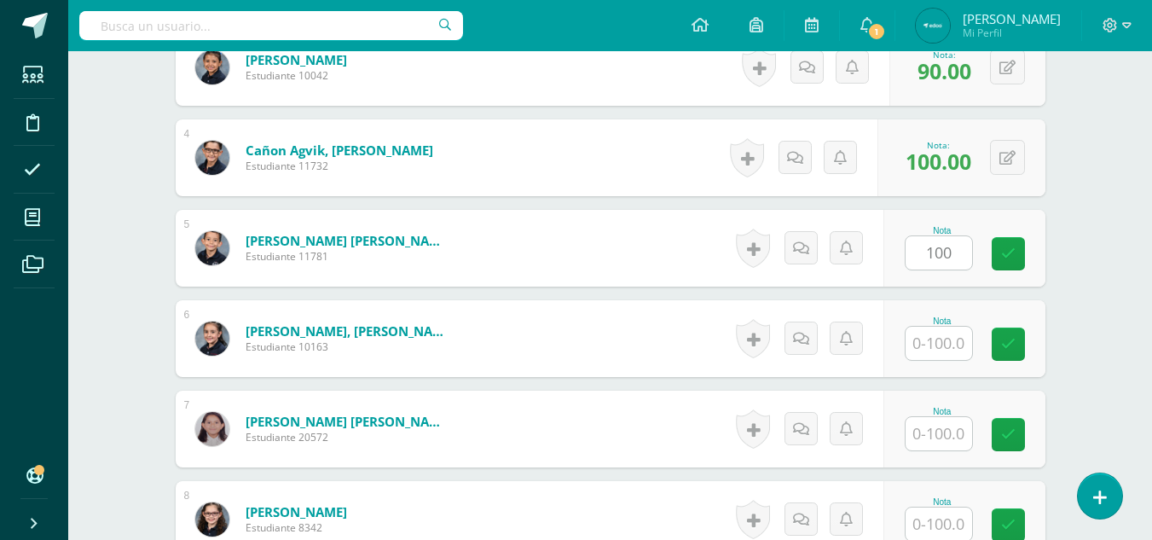
click at [1087, 283] on div "Estudios Sociales Segundo Primaria "A" Herramientas Detalle de asistencias Acti…" at bounding box center [609, 428] width 1083 height 2275
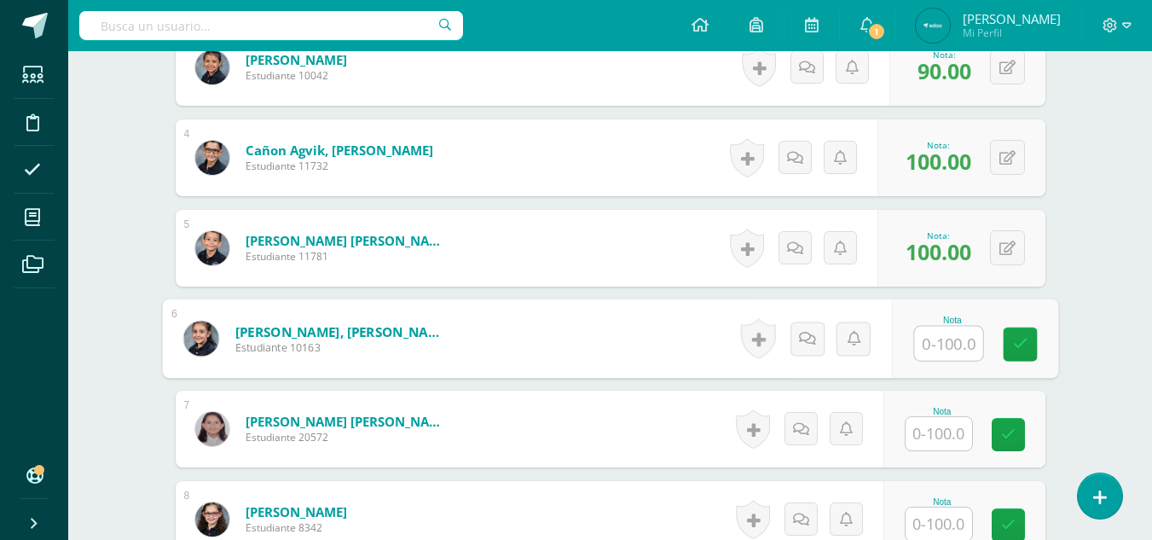
click at [959, 344] on input "text" at bounding box center [948, 343] width 68 height 34
type input "100"
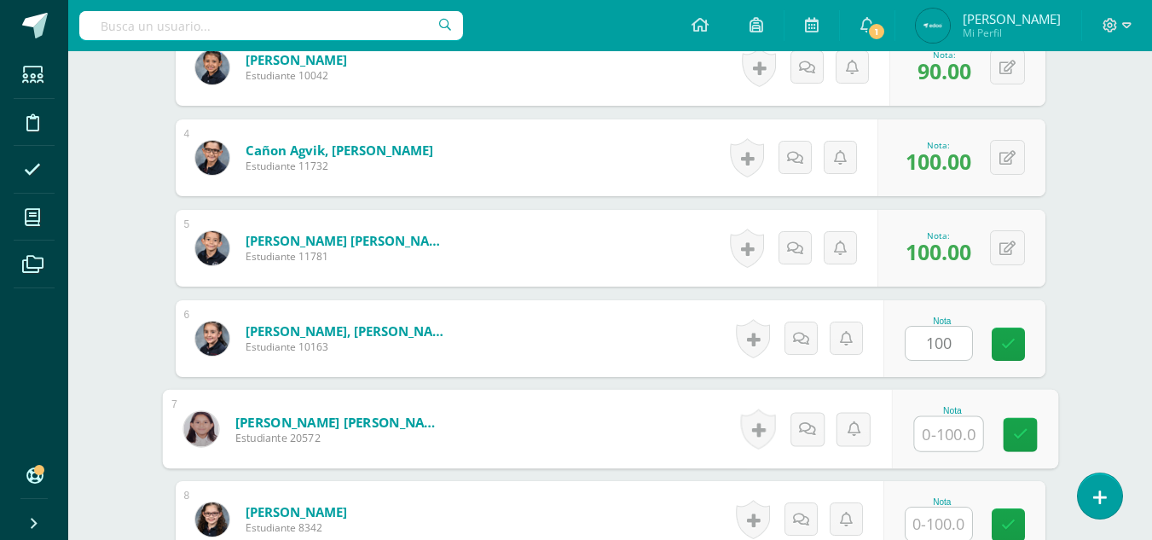
click at [941, 430] on input "text" at bounding box center [948, 434] width 68 height 34
type input "90"
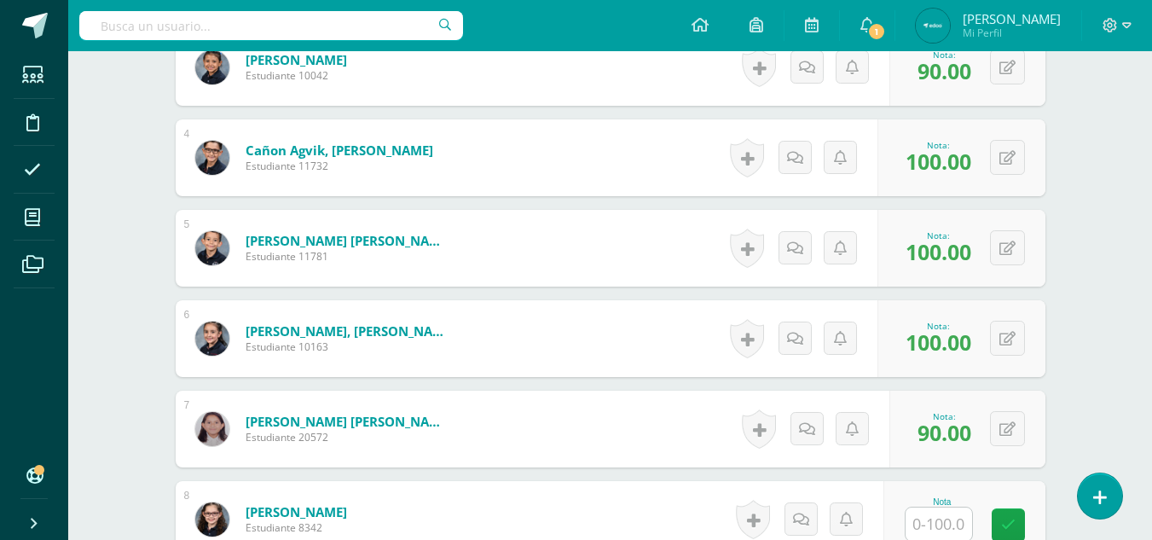
drag, startPoint x: 1105, startPoint y: 200, endPoint x: 1070, endPoint y: 237, distance: 50.6
click at [1070, 237] on div "Estudios Sociales Segundo Primaria "A" Herramientas Detalle de asistencias Acti…" at bounding box center [609, 428] width 1083 height 2275
click at [1070, 237] on div "¿Estás seguro que quieres eliminar esta actividad? Esto borrará la actividad y …" at bounding box center [611, 487] width 938 height 2158
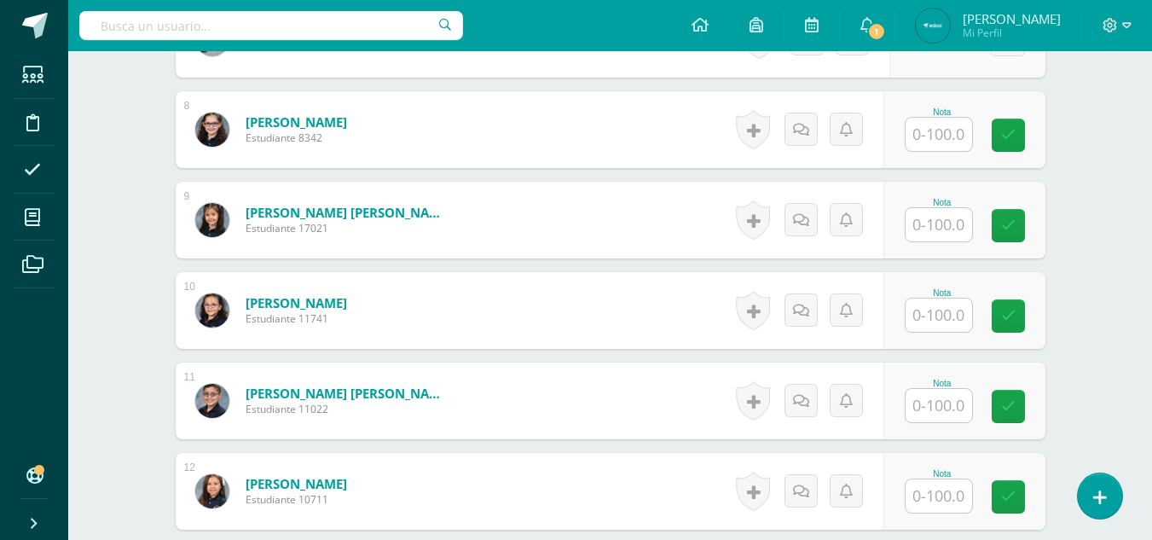
scroll to position [1189, 0]
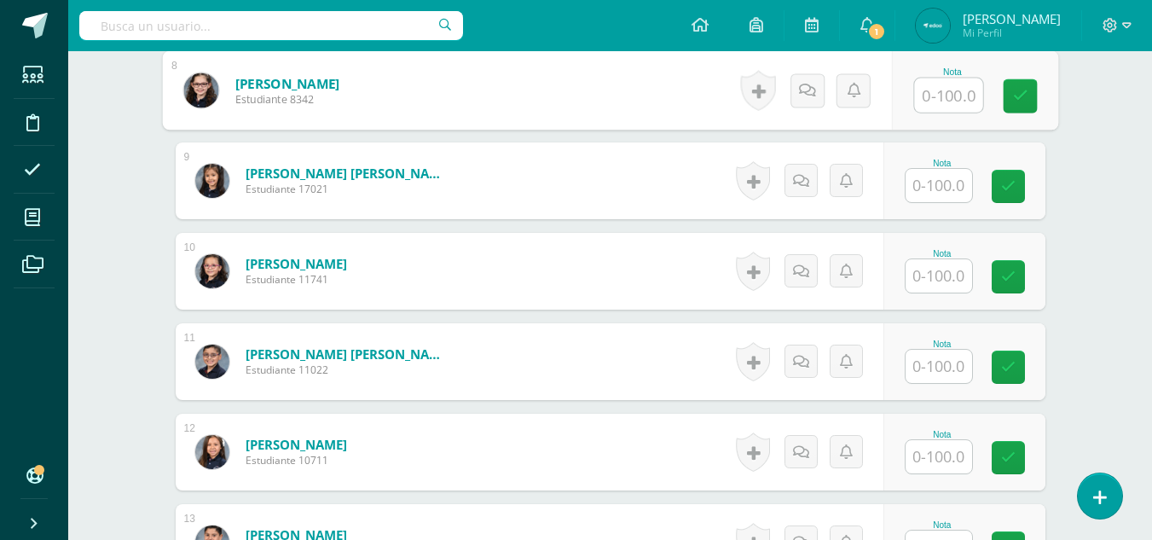
click at [939, 88] on input "text" at bounding box center [948, 95] width 68 height 34
type input "90"
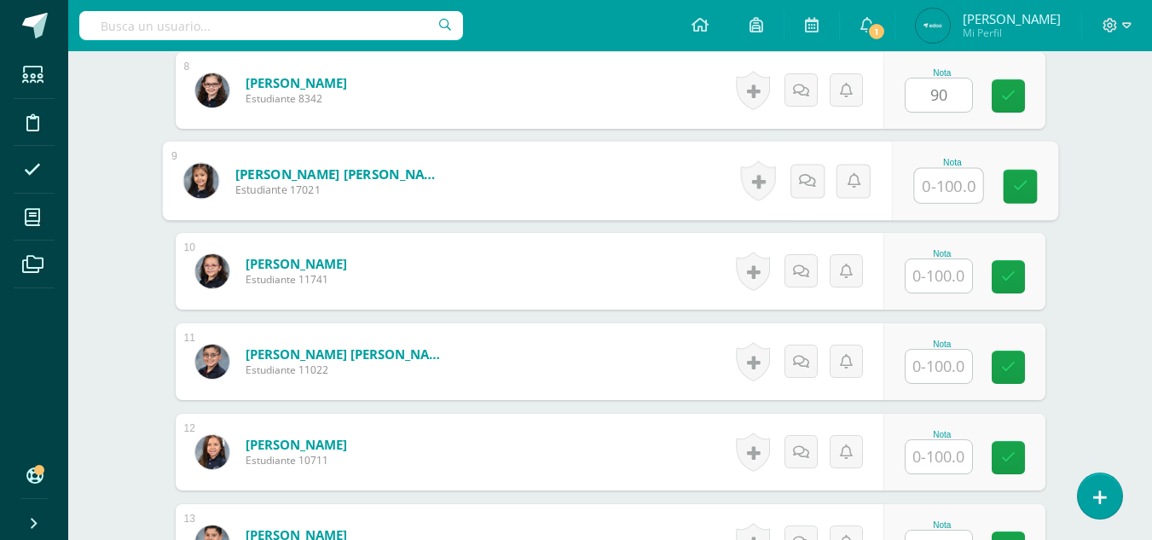
click at [927, 188] on input "text" at bounding box center [948, 186] width 68 height 34
type input "70"
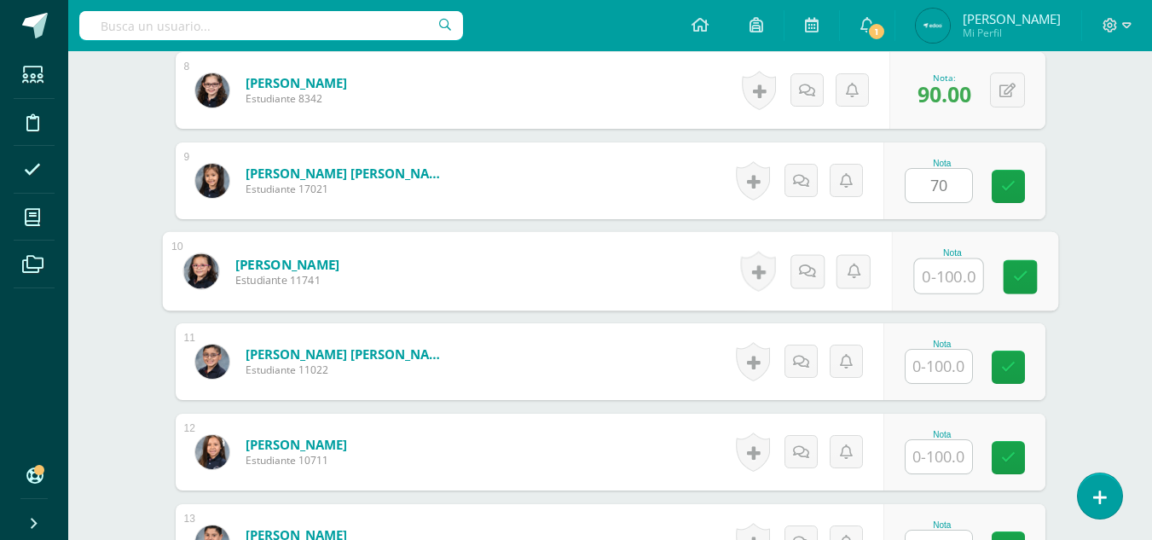
click at [945, 276] on input "text" at bounding box center [948, 276] width 68 height 34
type input "70"
click at [1101, 258] on div "Estudios Sociales Segundo Primaria "A" Herramientas Detalle de asistencias Acti…" at bounding box center [609, -1] width 1083 height 2275
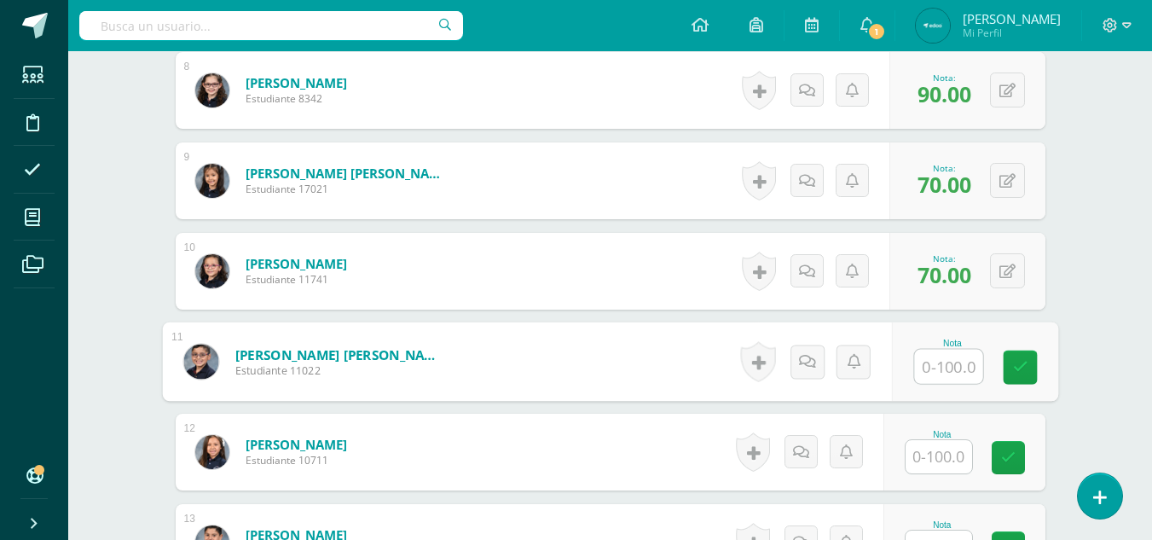
click at [956, 366] on input "text" at bounding box center [948, 367] width 68 height 34
type input "100"
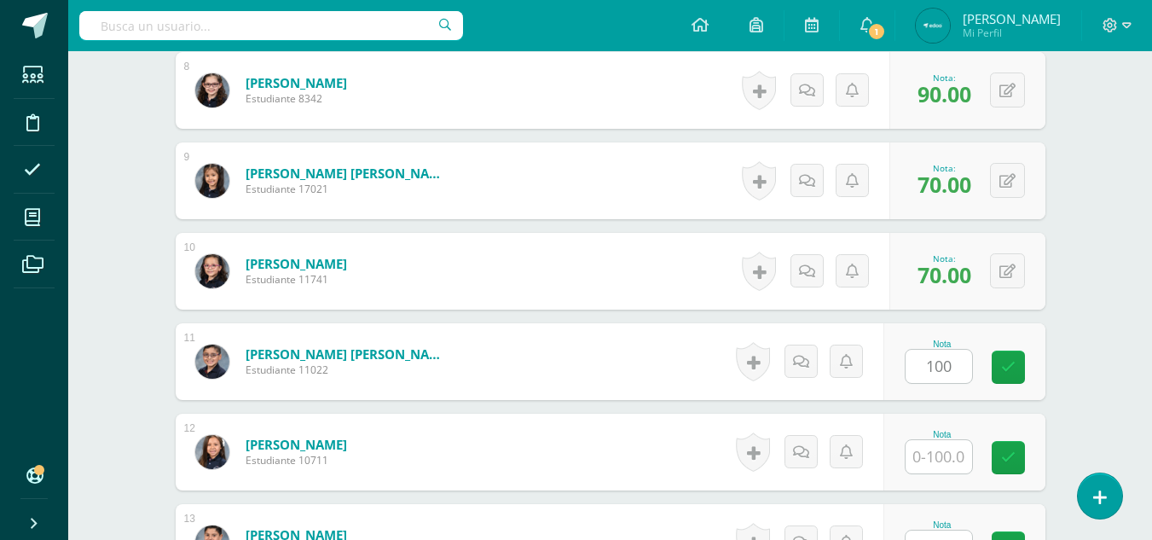
click at [1078, 347] on div "¿Estás seguro que quieres eliminar esta actividad? Esto borrará la actividad y …" at bounding box center [611, 59] width 938 height 2158
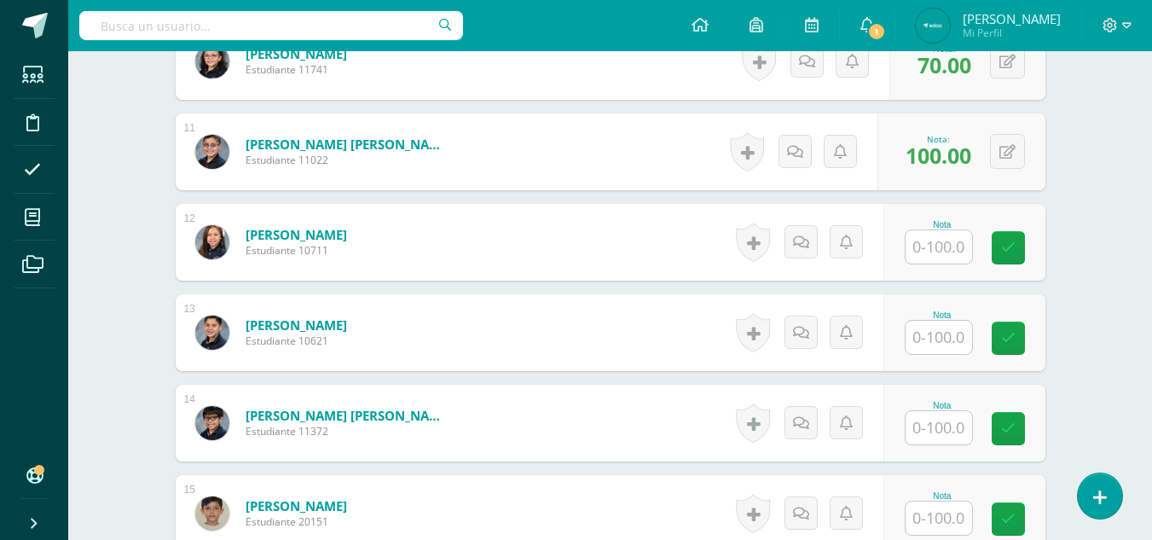
scroll to position [1438, 0]
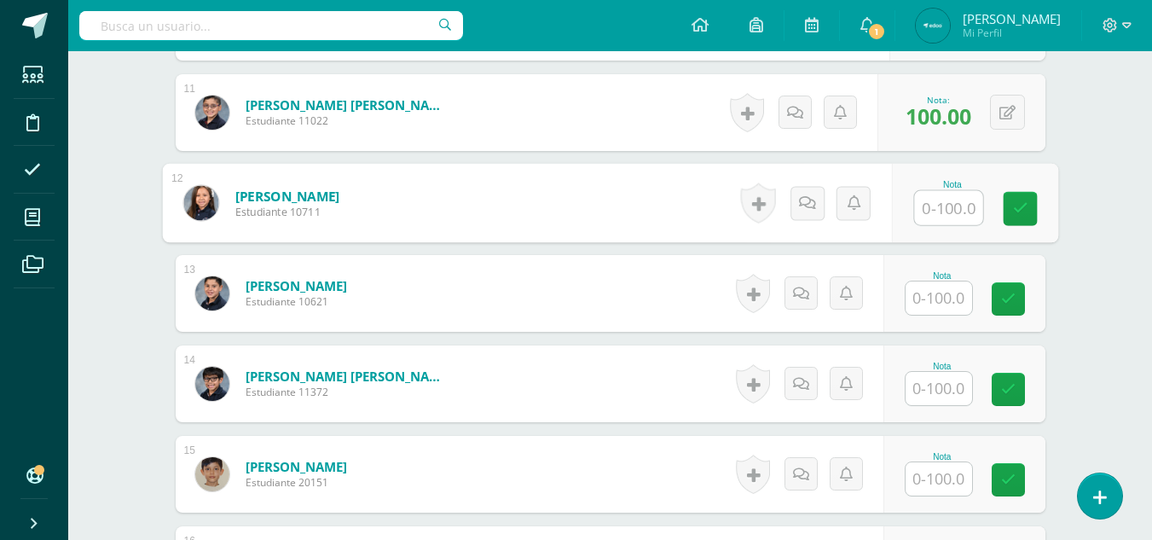
click at [962, 205] on input "text" at bounding box center [948, 208] width 68 height 34
type input "100"
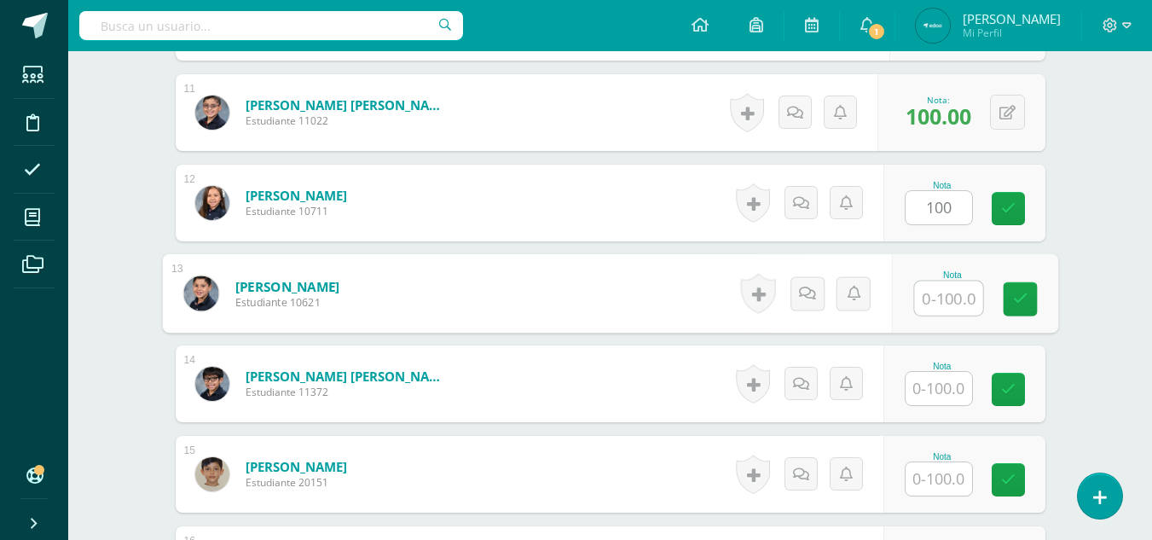
click at [945, 295] on input "text" at bounding box center [948, 298] width 68 height 34
type input "100"
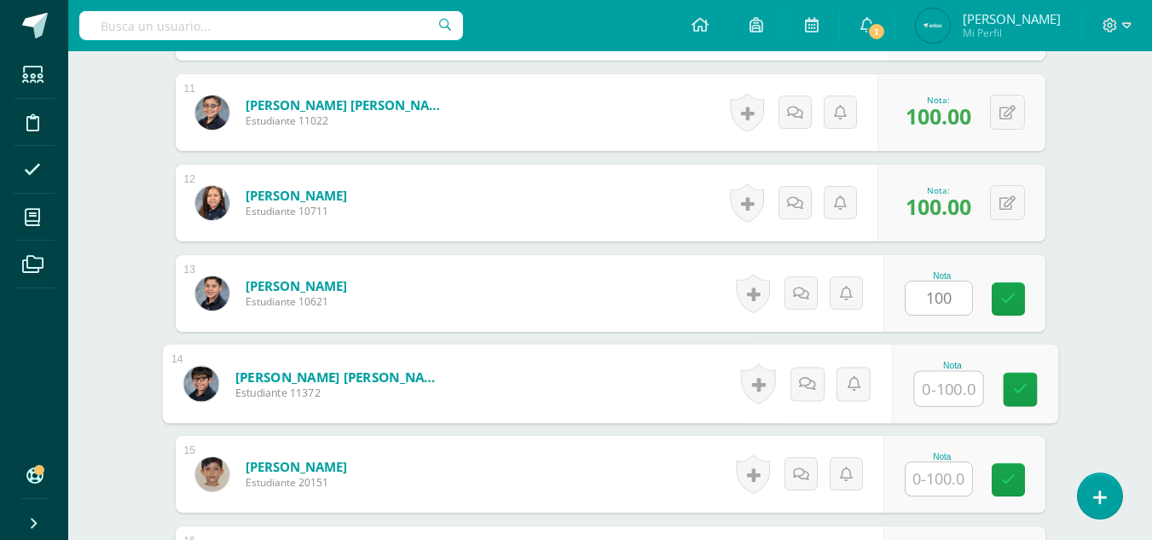
click at [951, 384] on input "text" at bounding box center [948, 389] width 68 height 34
type input "100"
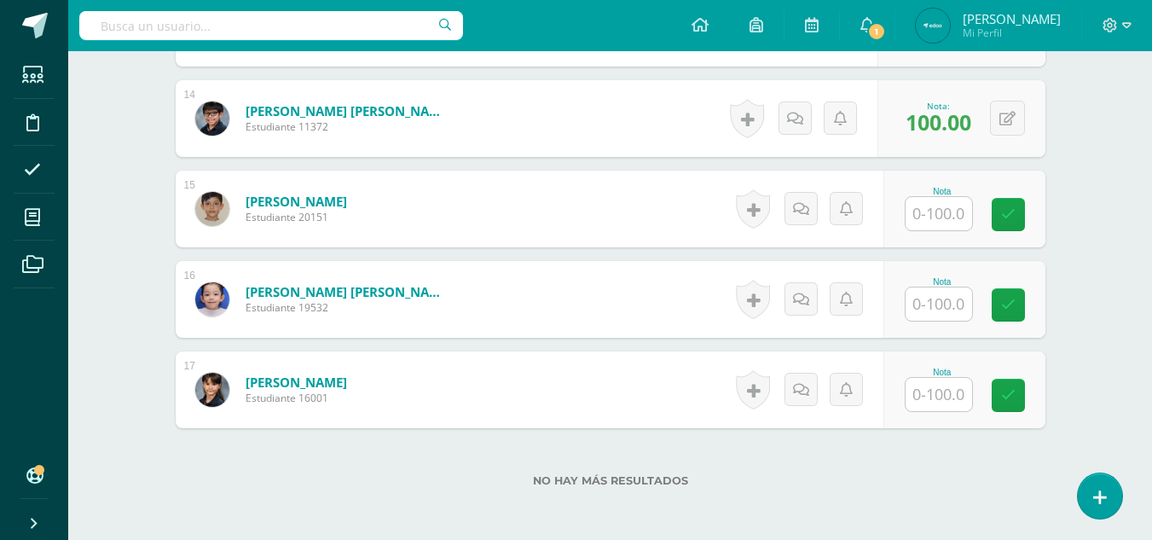
scroll to position [1746, 0]
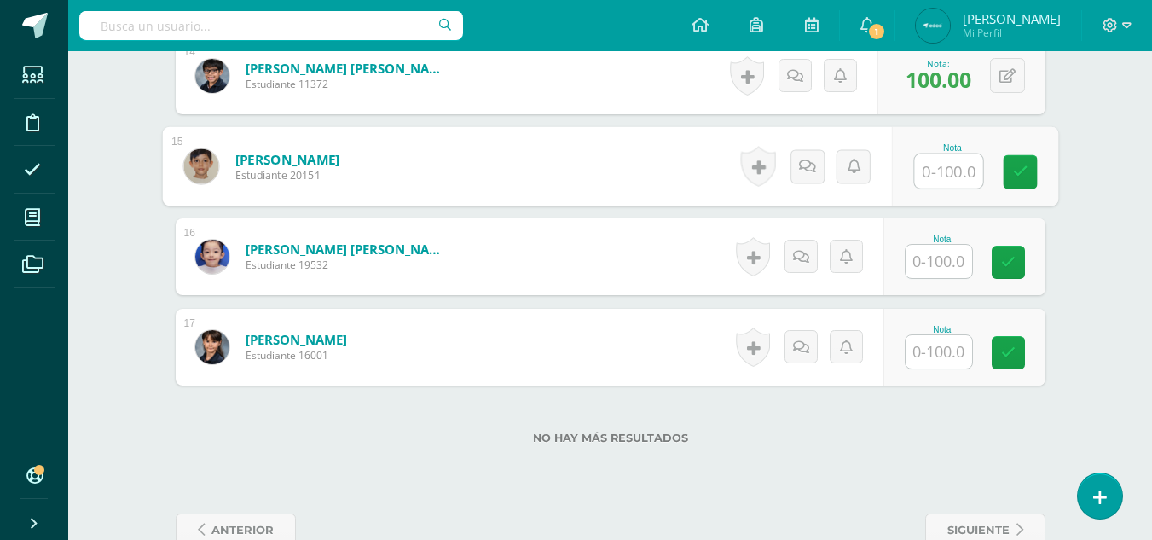
click at [945, 175] on input "text" at bounding box center [948, 171] width 68 height 34
type input "70"
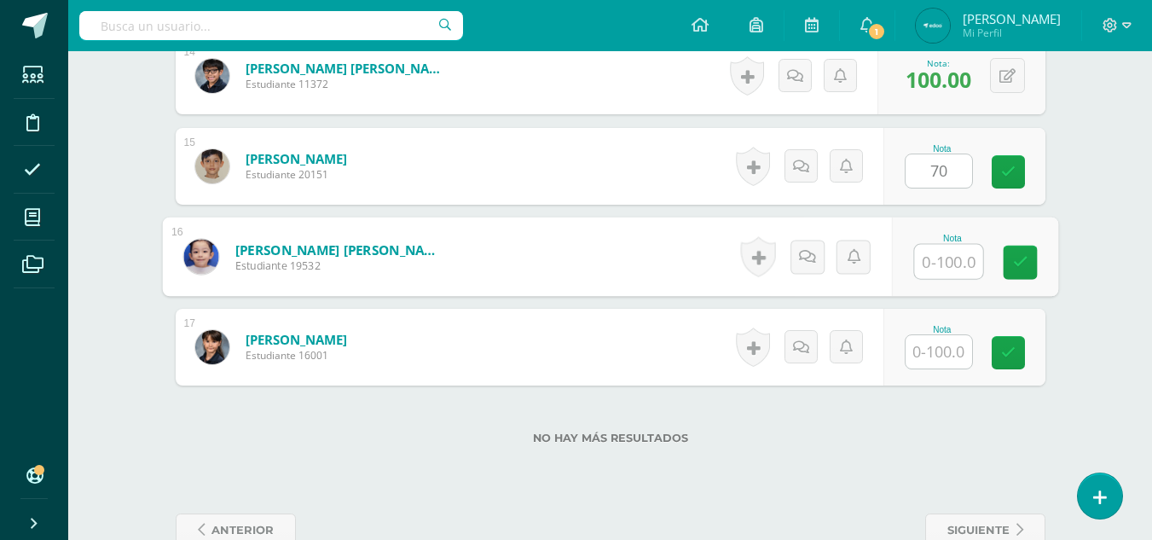
click at [934, 265] on input "text" at bounding box center [948, 262] width 68 height 34
type input "85"
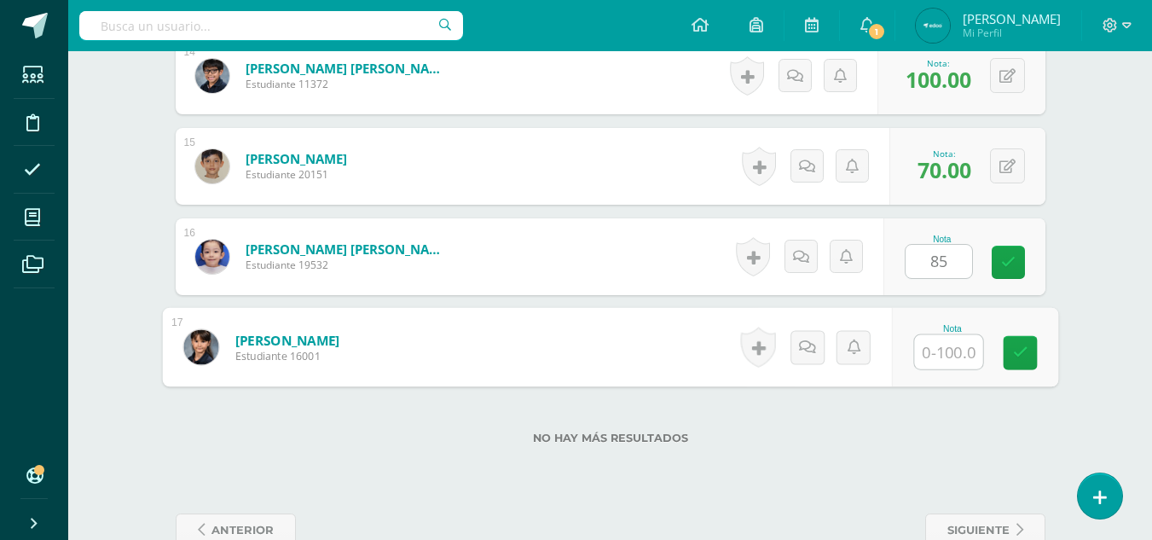
click at [935, 342] on input "text" at bounding box center [948, 352] width 68 height 34
type input "98"
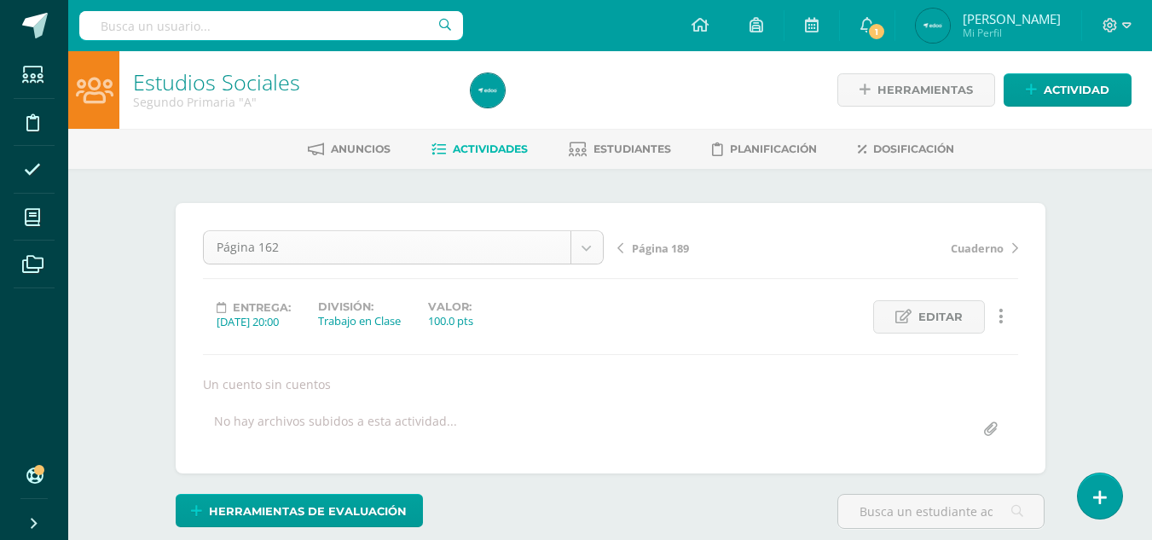
scroll to position [55, 0]
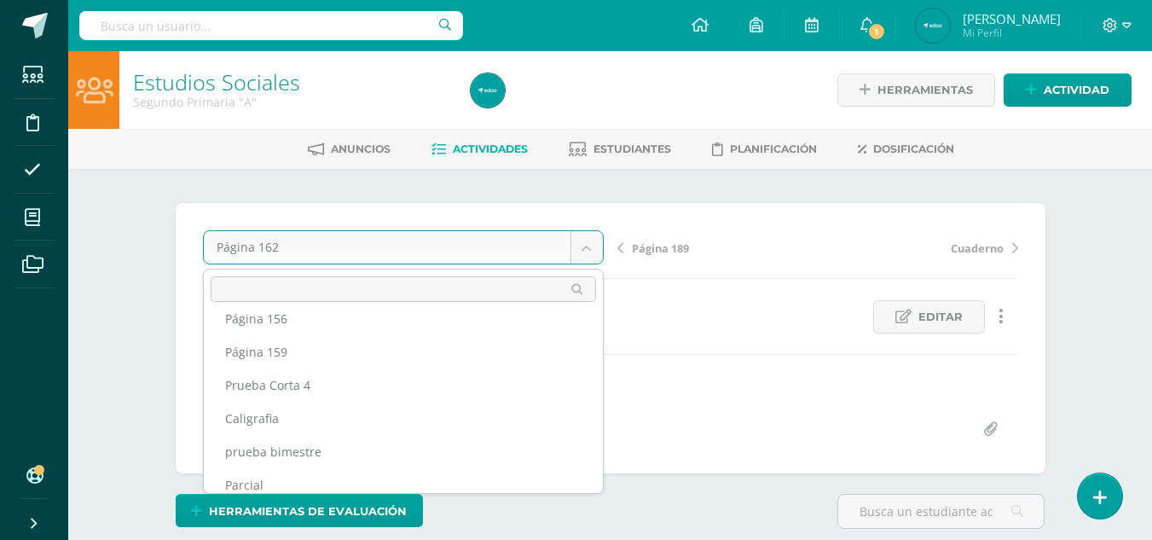
scroll to position [215, 0]
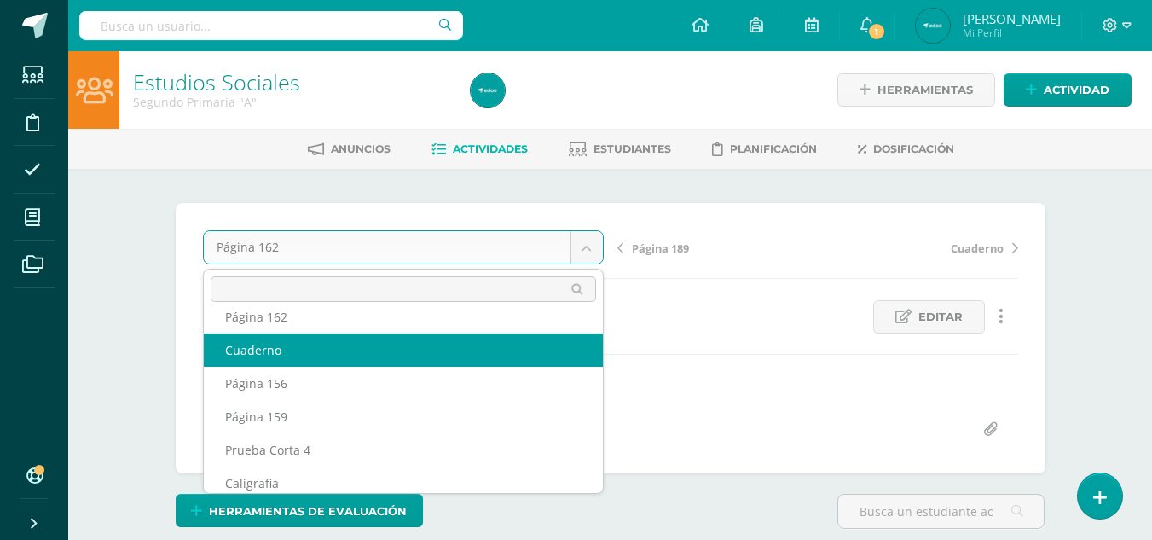
select select "/dashboard/teacher/grade-activity/237624/"
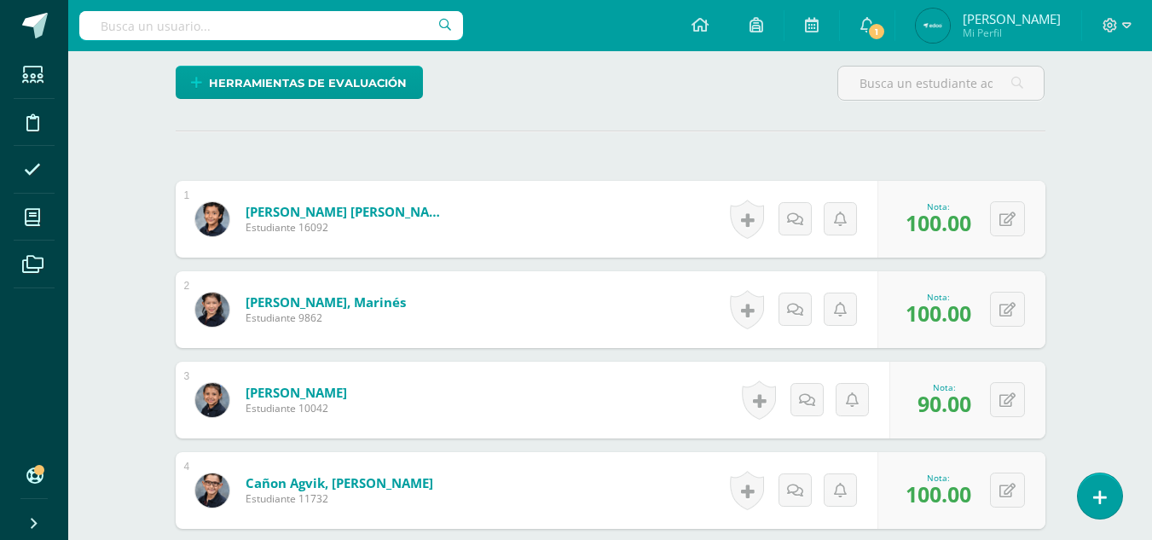
scroll to position [506, 0]
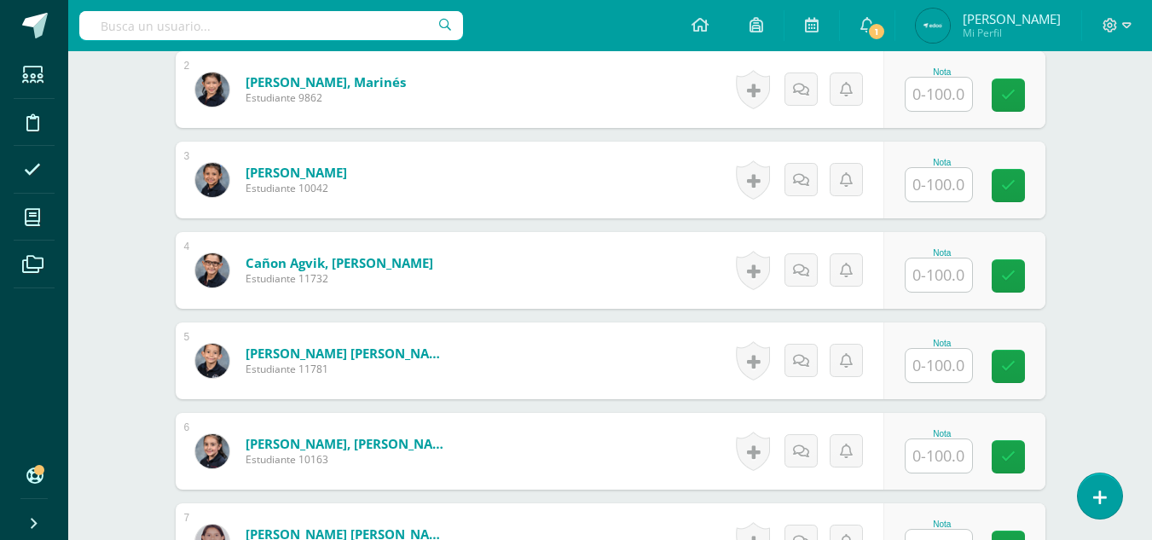
scroll to position [649, 0]
